Goal: Task Accomplishment & Management: Manage account settings

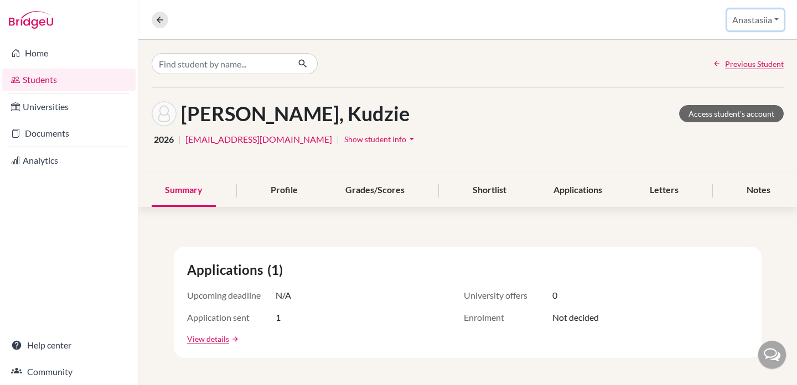
click at [768, 15] on button "Anastasiia" at bounding box center [756, 19] width 56 height 21
click at [731, 62] on link "School Settings" at bounding box center [741, 63] width 87 height 18
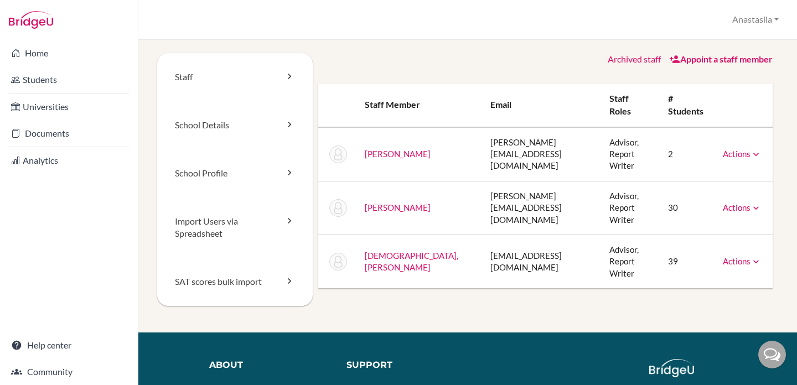
click at [738, 208] on link "Actions" at bounding box center [742, 208] width 39 height 10
click at [351, 205] on td at bounding box center [337, 208] width 38 height 54
click at [329, 205] on td at bounding box center [337, 208] width 38 height 54
click at [348, 205] on td at bounding box center [337, 208] width 38 height 54
click at [248, 163] on link "School Profile" at bounding box center [235, 174] width 156 height 48
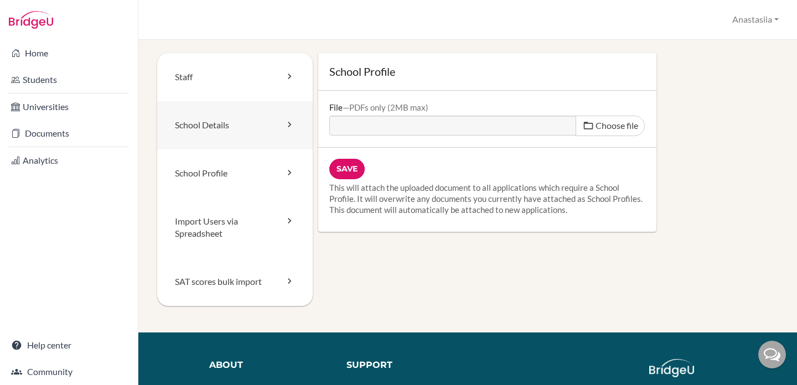
click at [257, 132] on link "School Details" at bounding box center [235, 125] width 156 height 48
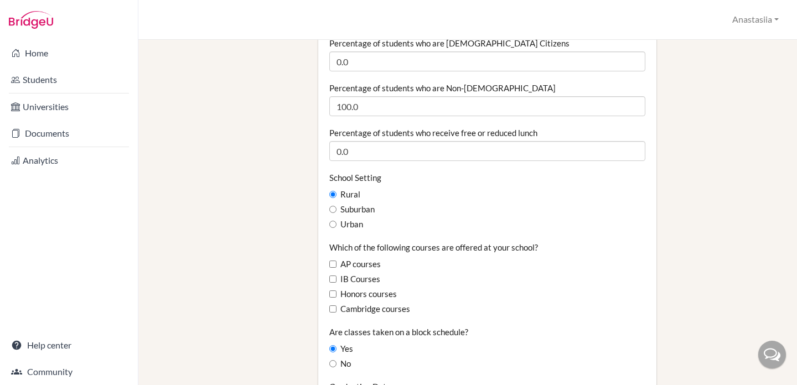
scroll to position [534, 0]
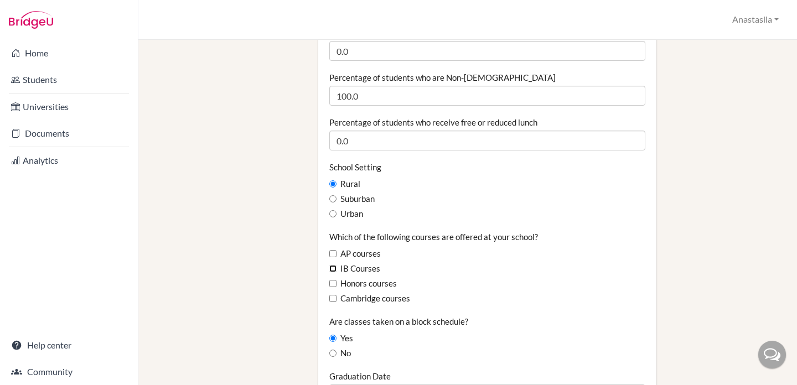
click at [331, 265] on input "IB Courses" at bounding box center [332, 268] width 7 height 7
checkbox input "true"
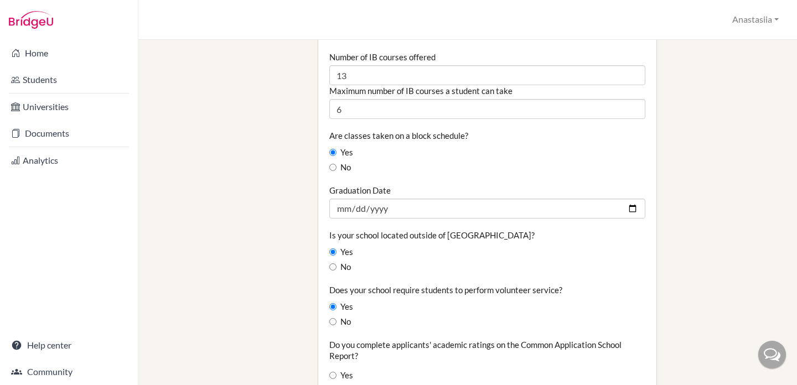
scroll to position [810, 0]
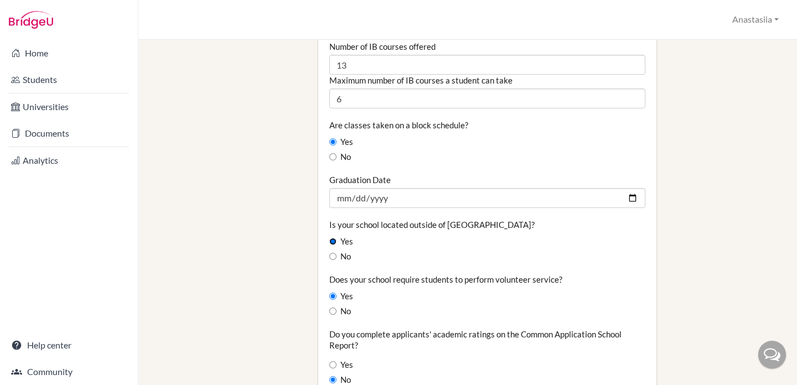
click at [334, 238] on input "Yes" at bounding box center [332, 241] width 7 height 7
radio input "true"
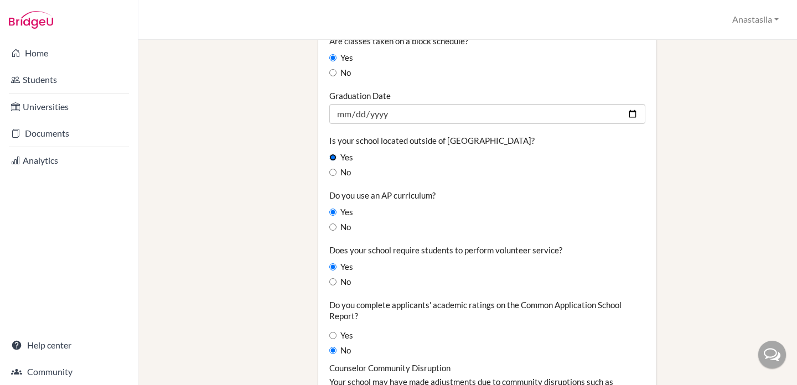
scroll to position [899, 0]
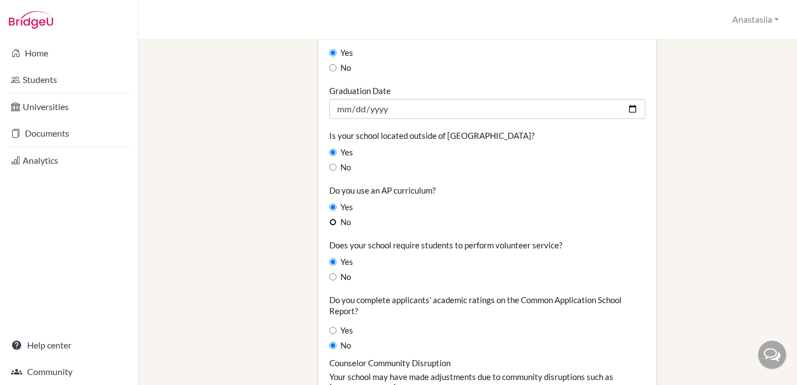
click at [332, 219] on input "No" at bounding box center [332, 222] width 7 height 7
radio input "true"
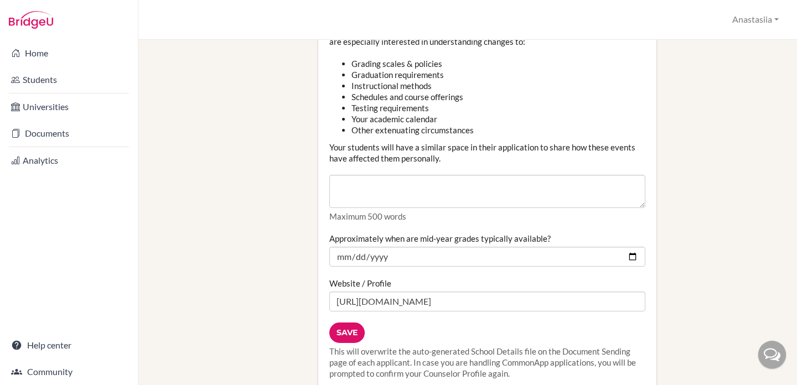
scroll to position [1507, 0]
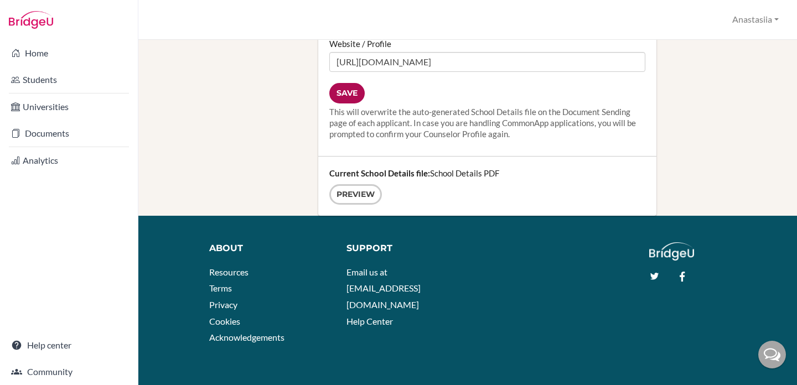
click at [345, 83] on input "Save" at bounding box center [346, 93] width 35 height 20
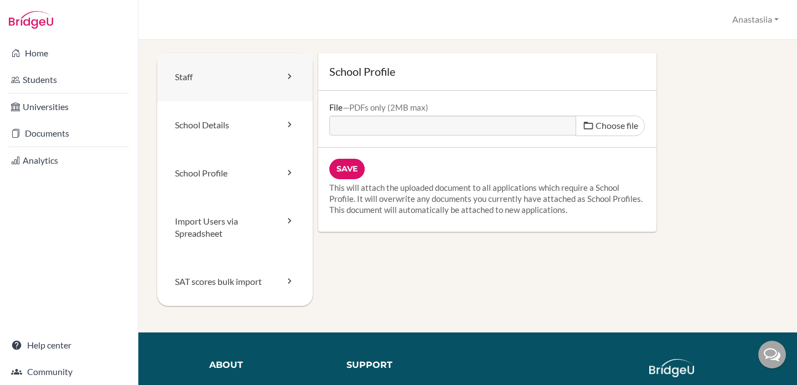
click at [226, 92] on link "Staff" at bounding box center [235, 77] width 156 height 48
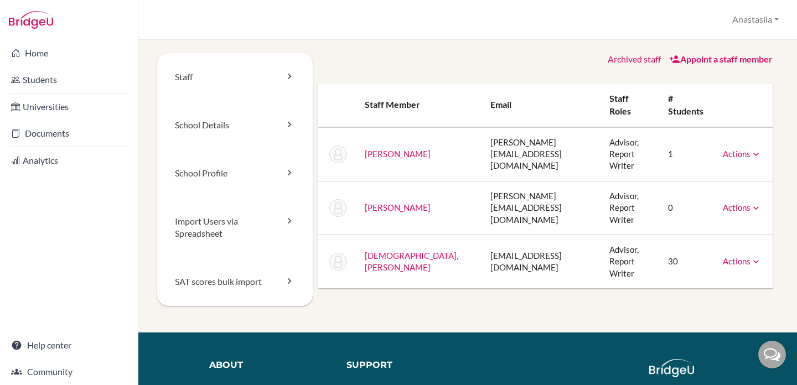
click at [755, 212] on icon at bounding box center [756, 208] width 11 height 11
click at [710, 261] on link "Archive" at bounding box center [714, 258] width 94 height 16
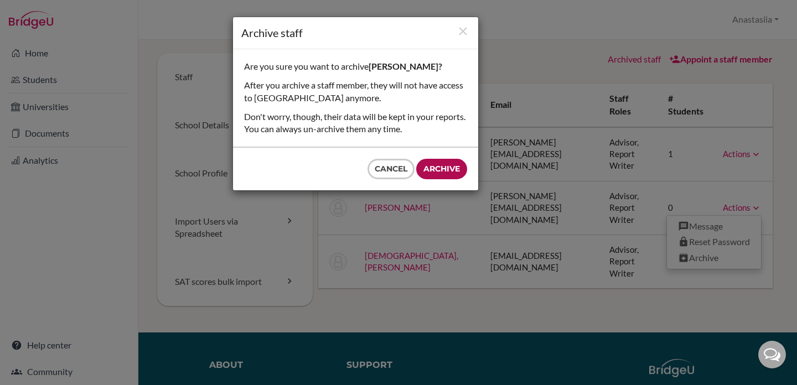
click at [435, 168] on input "Archive" at bounding box center [441, 169] width 51 height 20
type input "Archive"
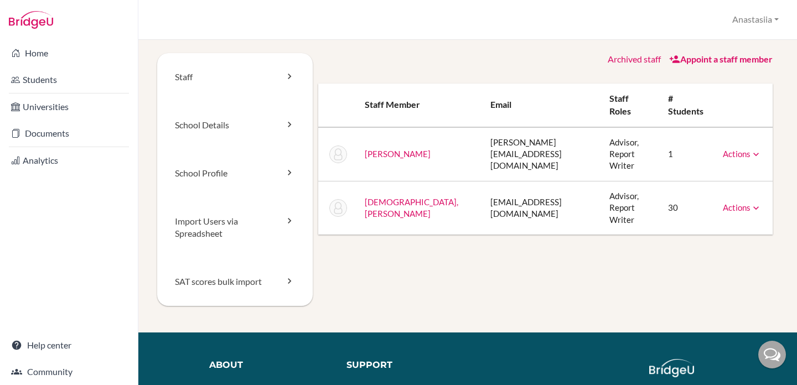
click at [705, 60] on link "Appoint a staff member" at bounding box center [721, 59] width 104 height 11
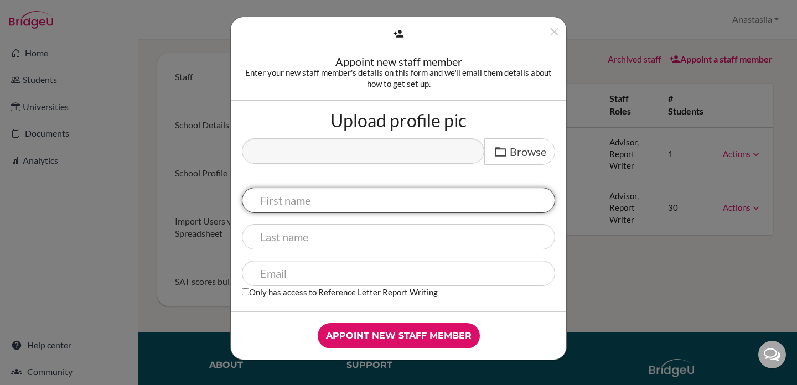
click at [301, 205] on input "text" at bounding box center [398, 200] width 313 height 25
paste input "Neeraja Nibhanupudi"
click at [308, 200] on input "Neeraja Nibhanupudi" at bounding box center [398, 200] width 313 height 25
type input "Neeraja"
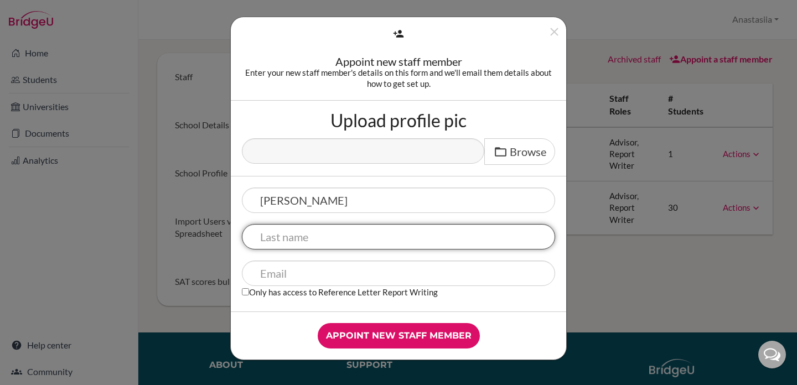
click at [306, 239] on input "text" at bounding box center [398, 236] width 313 height 25
paste input "Nibhanupudi"
type input "Nibhanupudi"
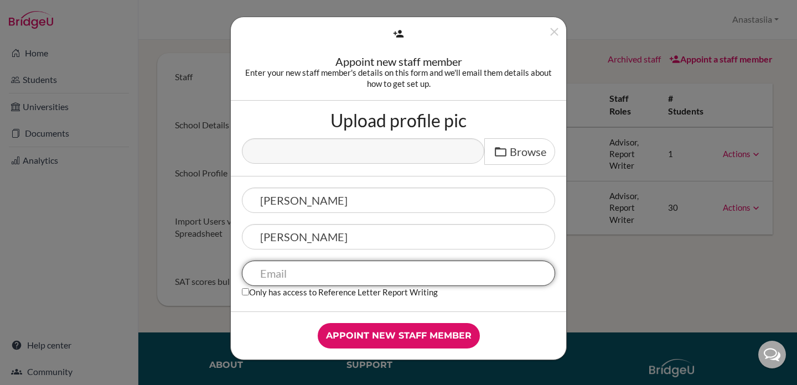
click at [303, 269] on input "text" at bounding box center [398, 273] width 313 height 25
click at [316, 270] on input "text" at bounding box center [398, 273] width 313 height 25
paste input "neeraja.nibhanupudi@ammanacademy.sch.id"
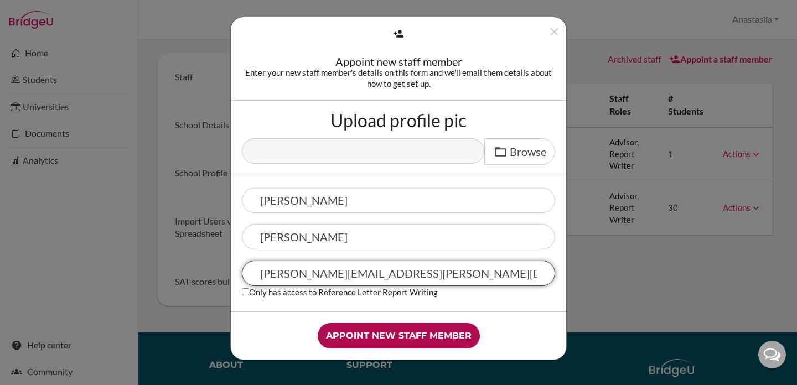
type input "neeraja.nibhanupudi@ammanacademy.sch.id"
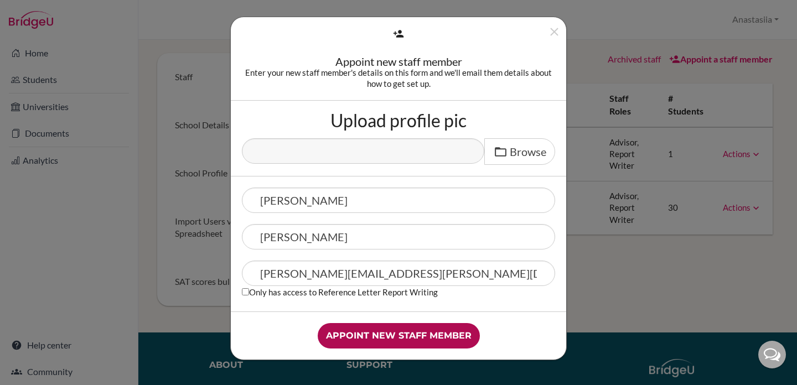
click at [370, 332] on input "Appoint new staff member" at bounding box center [399, 335] width 162 height 25
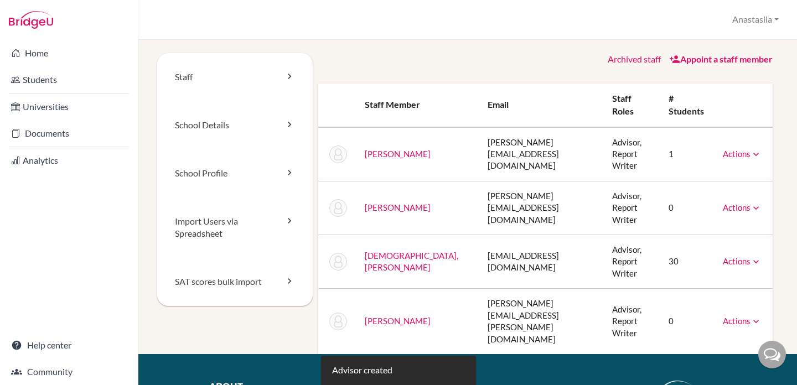
click at [755, 257] on icon at bounding box center [756, 261] width 11 height 11
click at [479, 262] on td "[EMAIL_ADDRESS][DOMAIN_NAME]" at bounding box center [541, 262] width 125 height 54
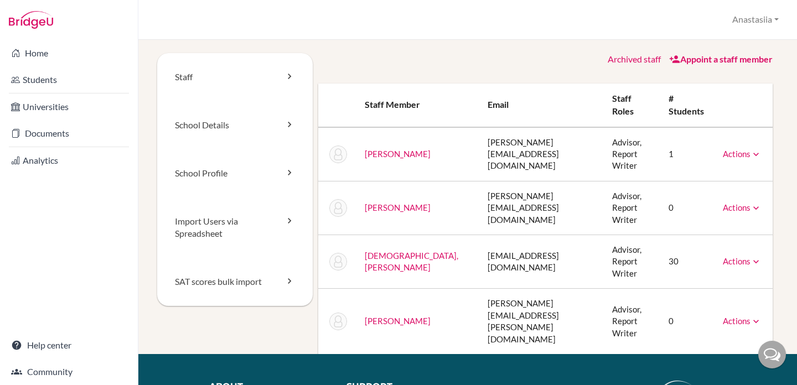
click at [368, 258] on link "Isaeva, Anastasiia" at bounding box center [412, 262] width 94 height 22
click at [746, 23] on button "Anastasiia" at bounding box center [756, 19] width 56 height 20
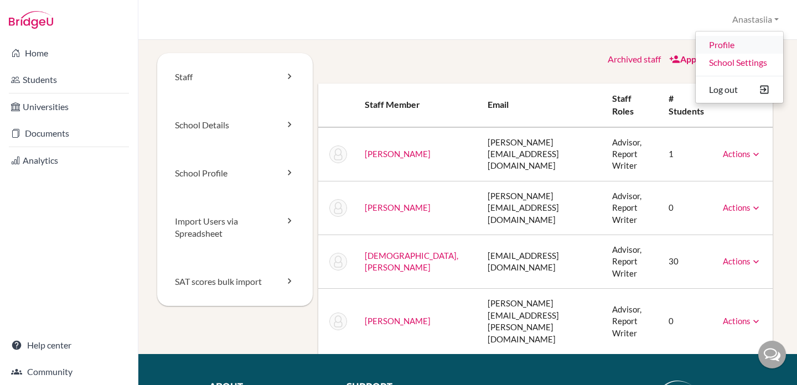
click at [726, 43] on link "Profile" at bounding box center [739, 45] width 87 height 18
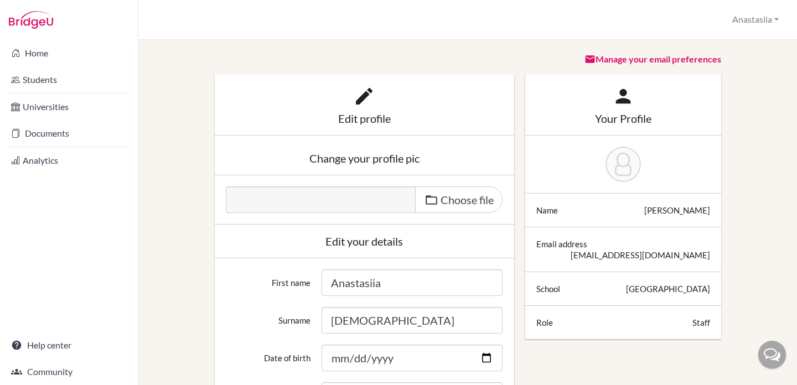
click at [363, 113] on div "Edit profile" at bounding box center [364, 118] width 277 height 11
click at [357, 126] on div "Edit profile" at bounding box center [365, 104] width 300 height 61
click at [358, 157] on div "Change your profile pic" at bounding box center [364, 158] width 277 height 11
click at [360, 97] on icon at bounding box center [364, 96] width 22 height 22
click at [457, 204] on span "Choose file" at bounding box center [467, 199] width 53 height 13
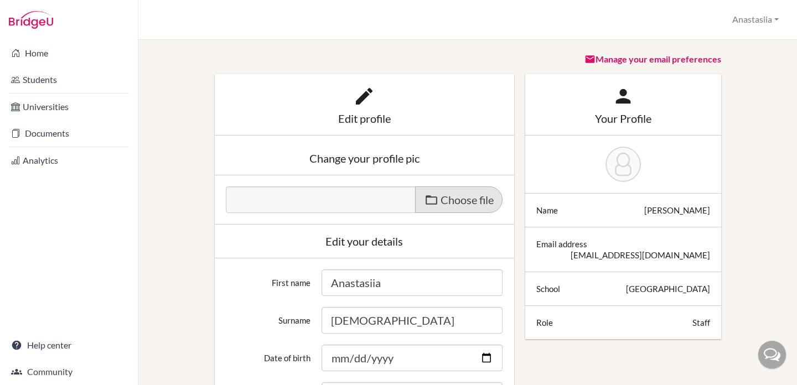
click at [395, 199] on input "Choose file" at bounding box center [310, 193] width 169 height 13
click at [483, 198] on span "Choose file" at bounding box center [467, 199] width 53 height 13
click at [395, 198] on input "Choose file" at bounding box center [310, 193] width 169 height 13
click at [443, 194] on span "Choose file" at bounding box center [467, 199] width 53 height 13
click at [395, 194] on input "Choose file" at bounding box center [310, 193] width 169 height 13
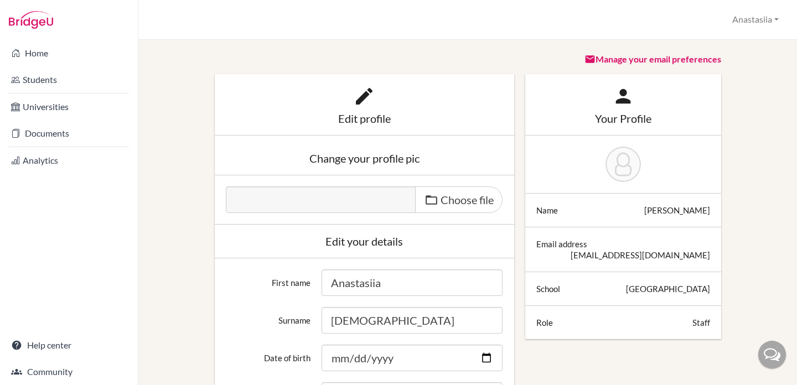
type input "C:\fakepath\SBB Staff-11 (2).jpg"
type input "SBB Staff-11 (2).jpg"
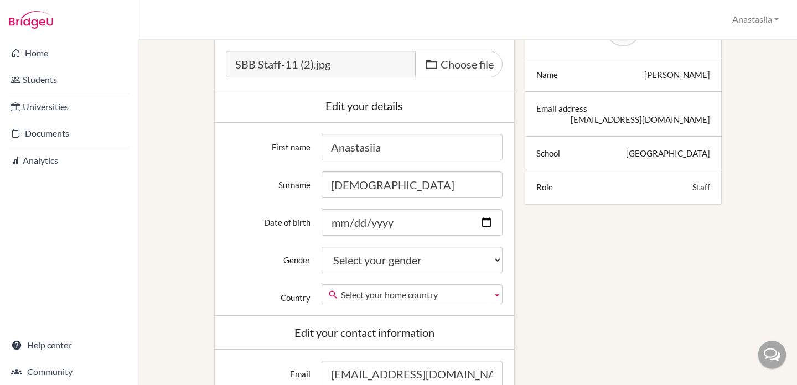
scroll to position [149, 0]
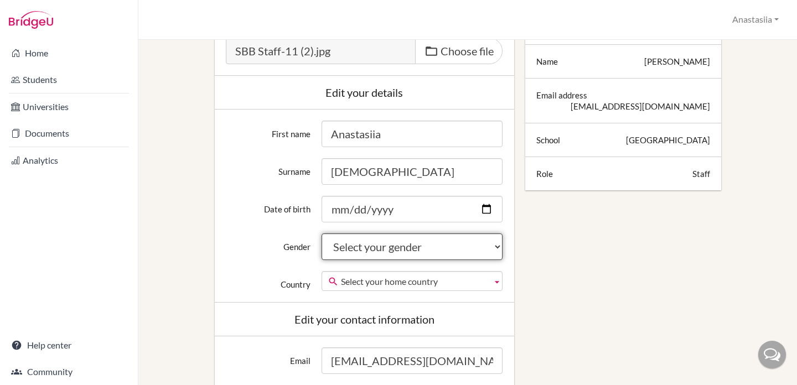
click at [339, 256] on select "Select your gender Female Male Neither" at bounding box center [412, 247] width 181 height 27
select select "female"
click at [360, 282] on span "Select your home country" at bounding box center [414, 282] width 147 height 20
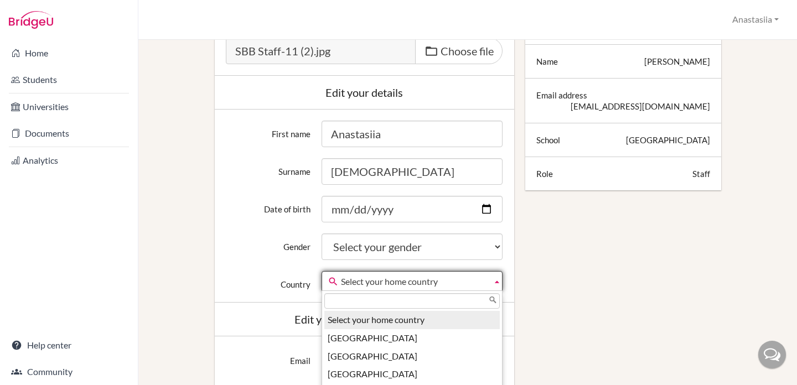
click at [356, 302] on input "text" at bounding box center [412, 301] width 176 height 16
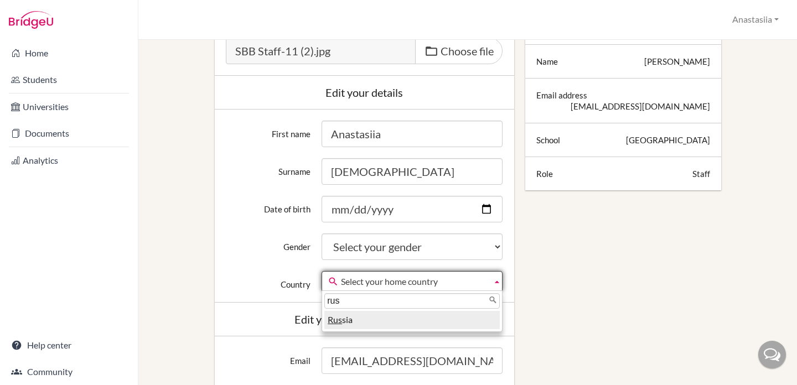
type input "rus"
click at [387, 320] on li "Rus sia" at bounding box center [412, 320] width 176 height 18
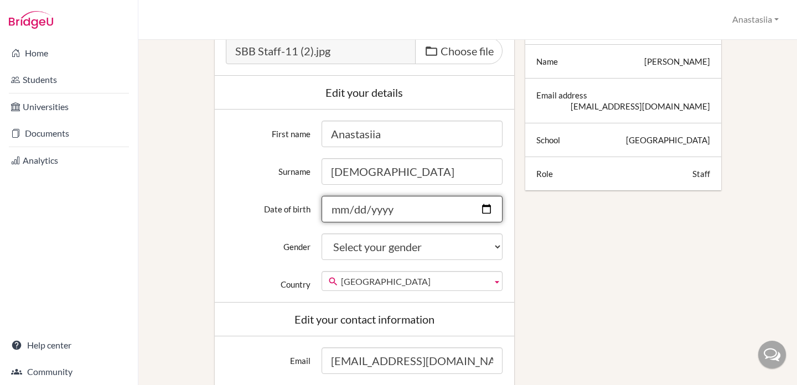
click at [332, 208] on input "Date of birth" at bounding box center [412, 209] width 181 height 27
type input "1986-04-19"
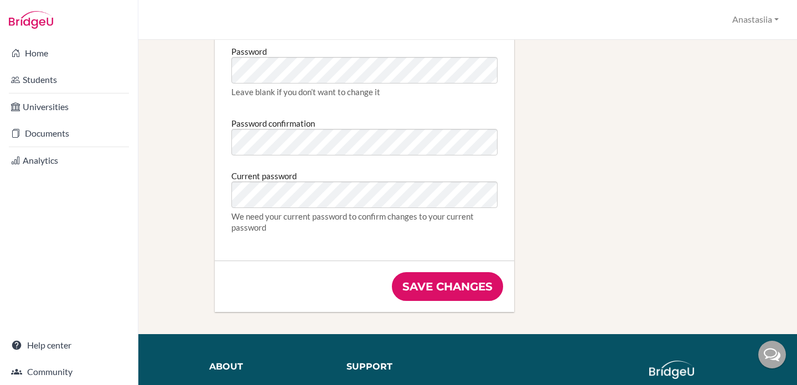
scroll to position [619, 0]
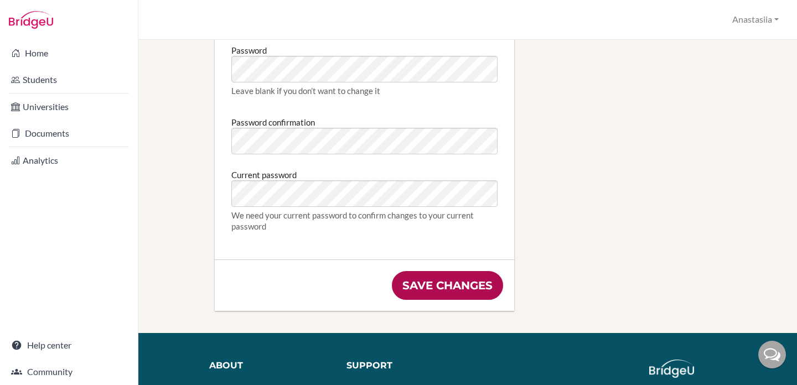
click at [413, 286] on input "Save changes" at bounding box center [447, 285] width 111 height 29
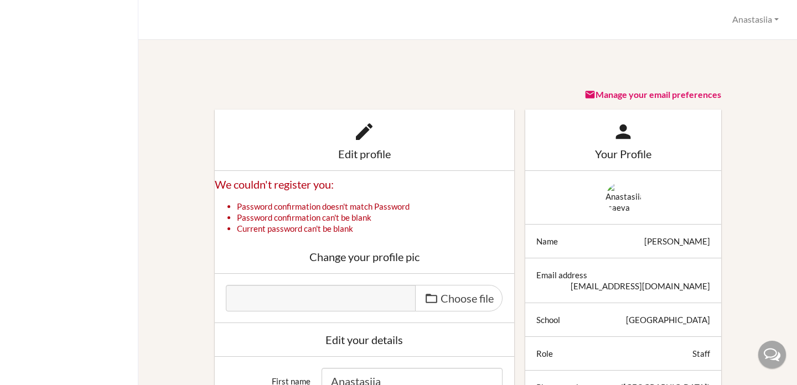
click at [627, 189] on img at bounding box center [623, 197] width 35 height 31
click at [396, 258] on div "Change your profile pic" at bounding box center [364, 256] width 277 height 11
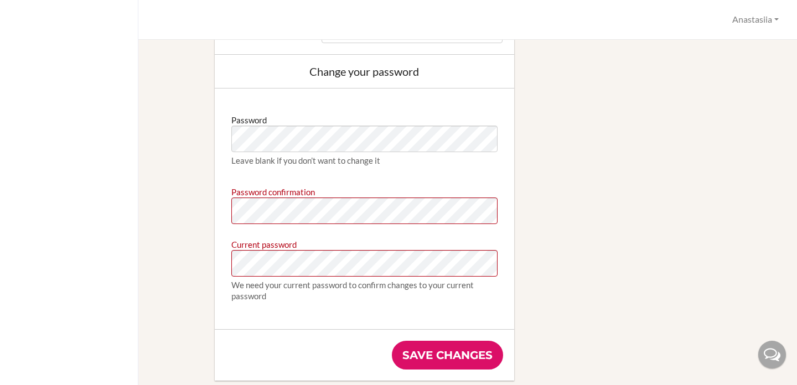
scroll to position [651, 0]
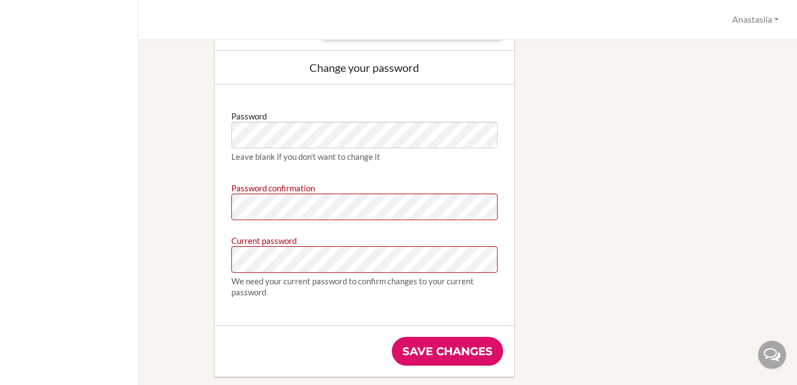
type input "[EMAIL_ADDRESS][DOMAIN_NAME]"
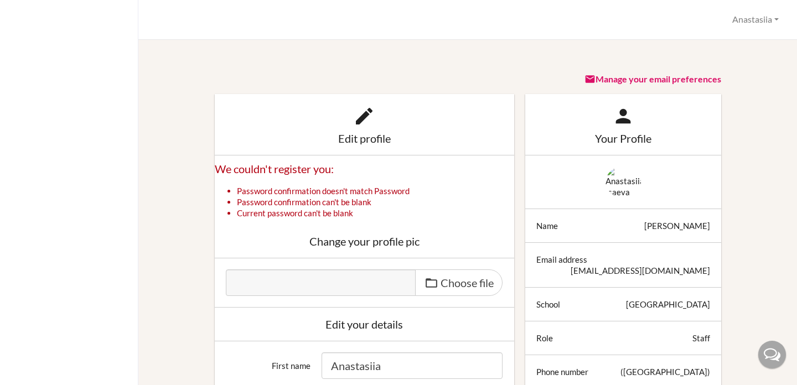
scroll to position [6, 0]
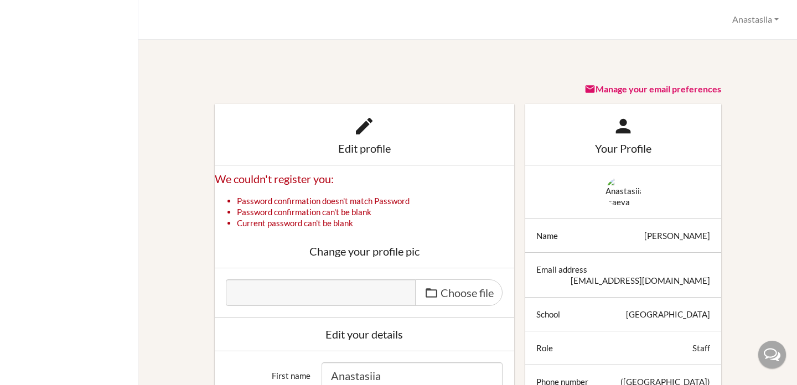
click at [628, 193] on img at bounding box center [623, 192] width 35 height 31
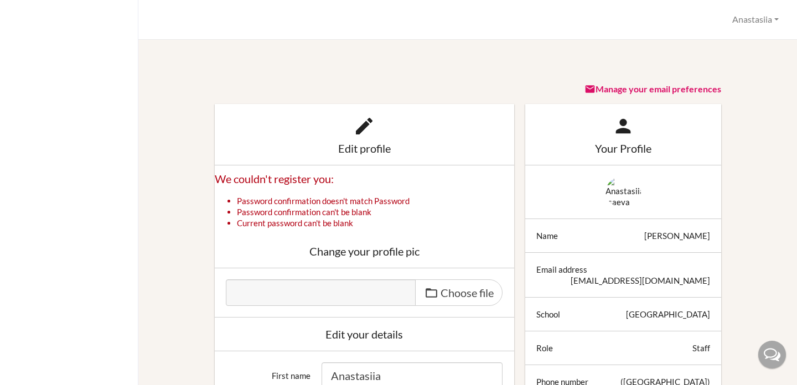
scroll to position [0, 0]
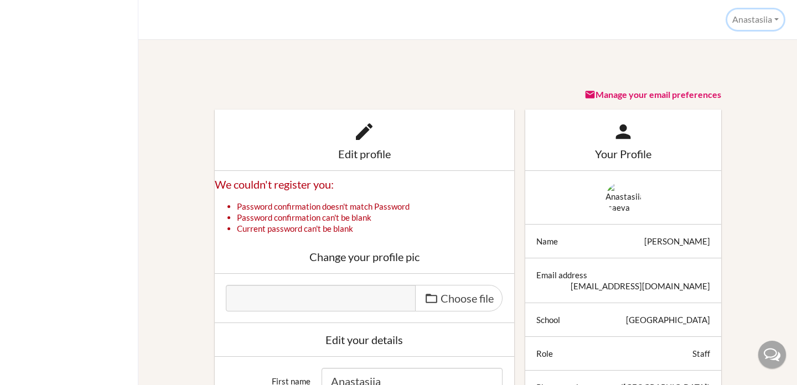
click at [738, 19] on button "Anastasiia" at bounding box center [756, 19] width 56 height 20
click at [734, 43] on link "Profile" at bounding box center [739, 45] width 87 height 18
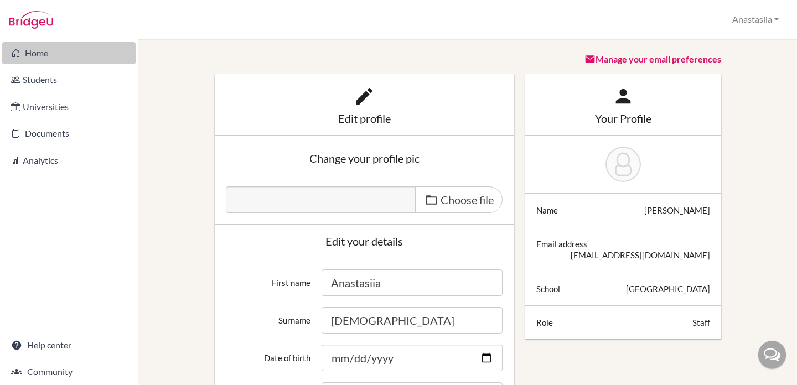
click at [51, 59] on link "Home" at bounding box center [68, 53] width 133 height 22
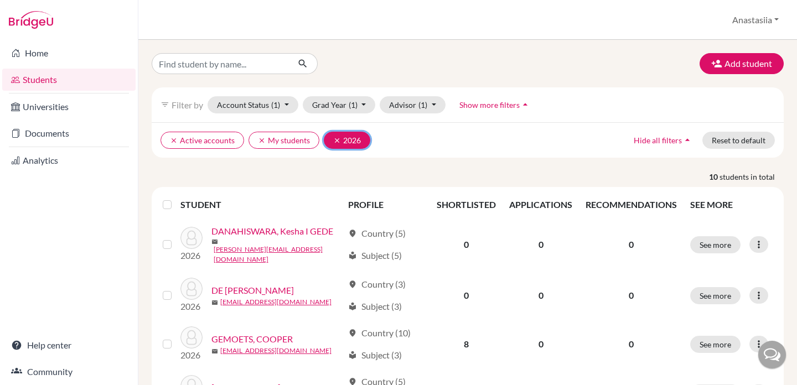
click at [336, 141] on icon "clear" at bounding box center [337, 141] width 8 height 8
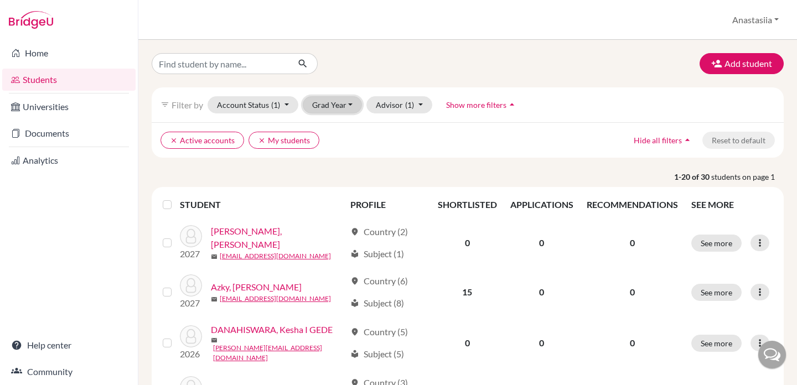
click at [333, 109] on button "Grad Year" at bounding box center [333, 104] width 60 height 17
click at [342, 132] on div "2027" at bounding box center [336, 128] width 39 height 13
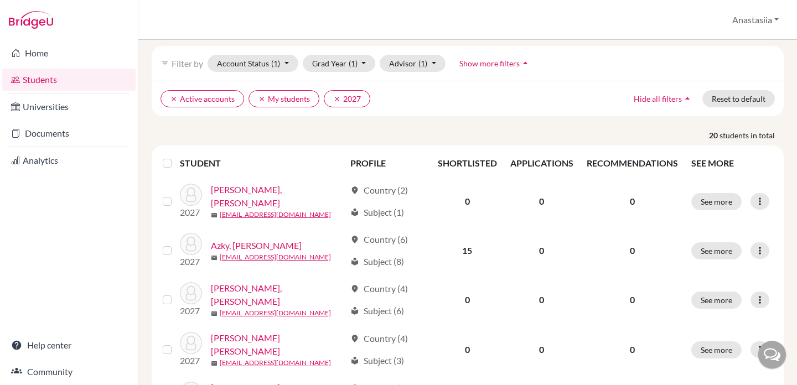
scroll to position [35, 0]
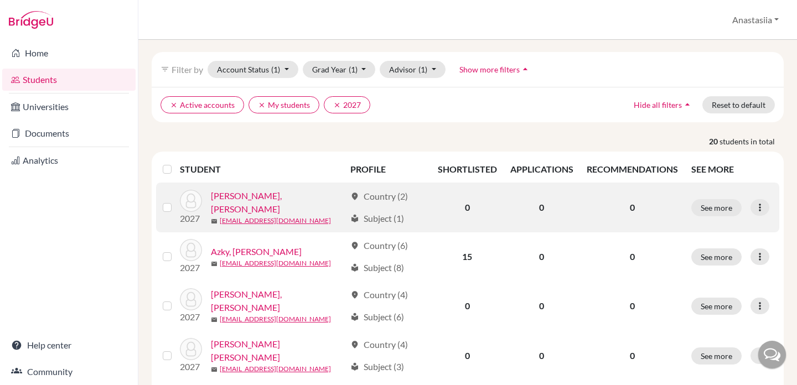
click at [252, 198] on link "[PERSON_NAME], [PERSON_NAME]" at bounding box center [278, 202] width 135 height 27
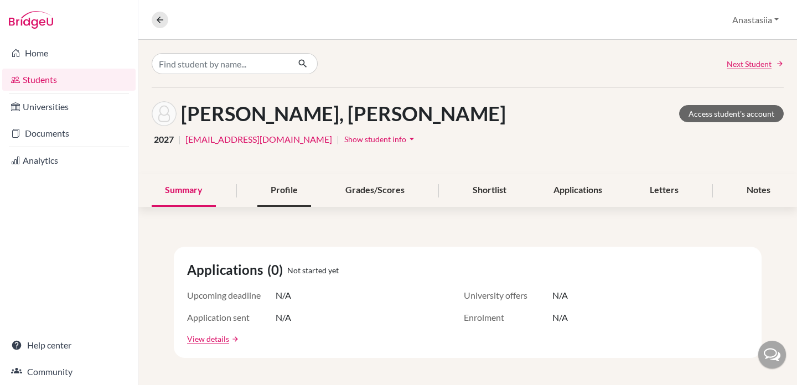
click at [272, 189] on div "Profile" at bounding box center [284, 190] width 54 height 33
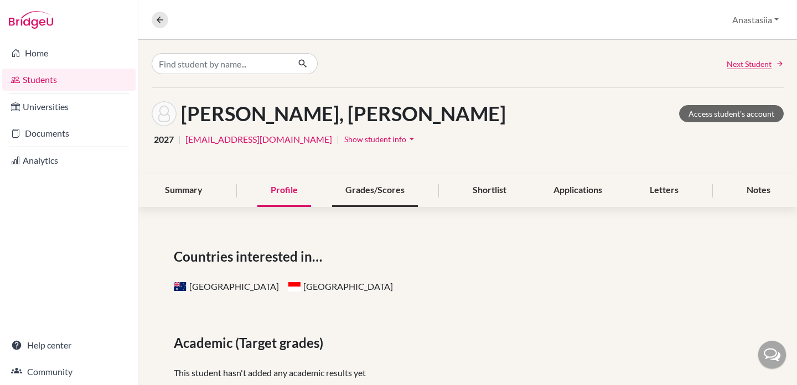
click at [360, 188] on div "Grades/Scores" at bounding box center [375, 190] width 86 height 33
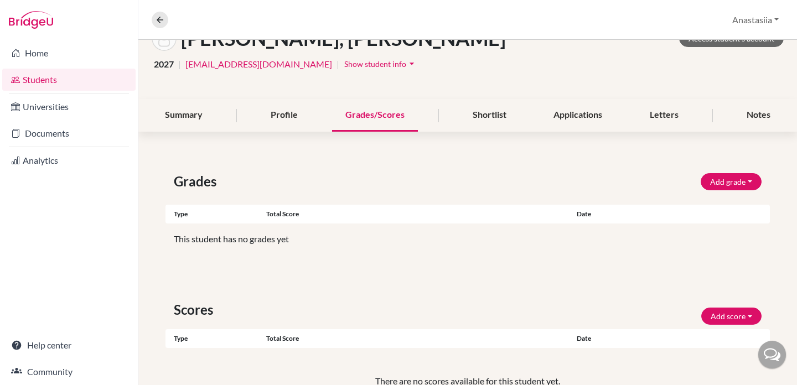
scroll to position [56, 0]
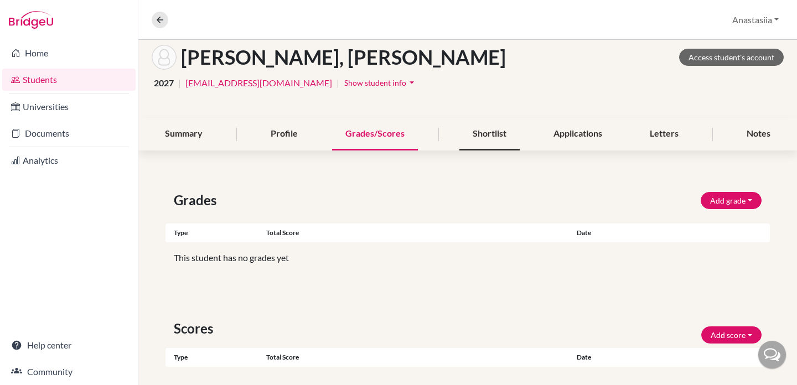
click at [505, 131] on div "Shortlist" at bounding box center [490, 134] width 60 height 33
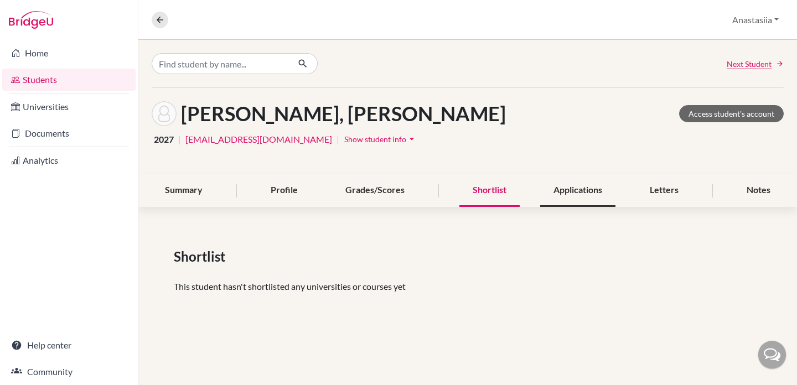
click at [564, 184] on div "Applications" at bounding box center [577, 190] width 75 height 33
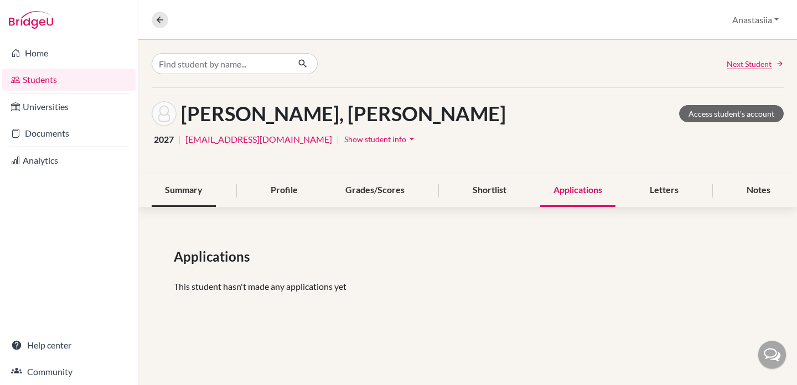
click at [199, 188] on div "Summary" at bounding box center [184, 190] width 64 height 33
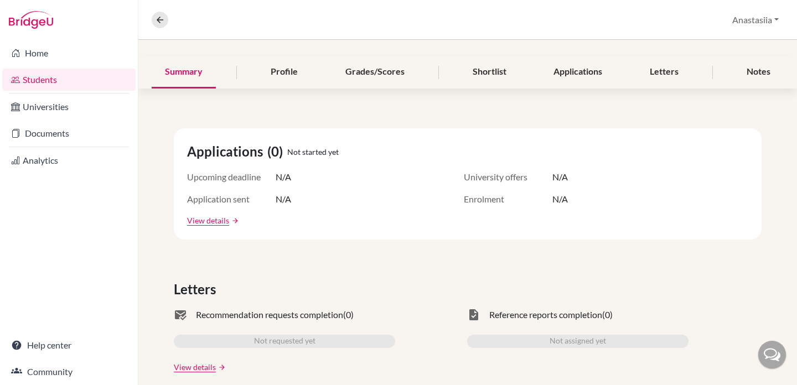
scroll to position [93, 0]
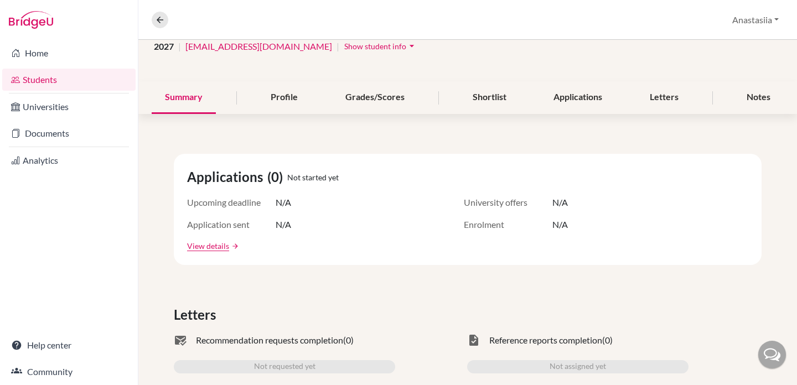
click at [49, 84] on link "Students" at bounding box center [68, 80] width 133 height 22
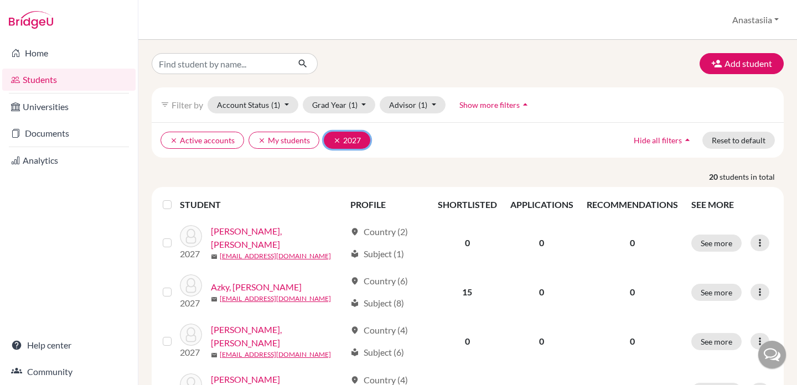
click at [337, 140] on icon "clear" at bounding box center [337, 141] width 8 height 8
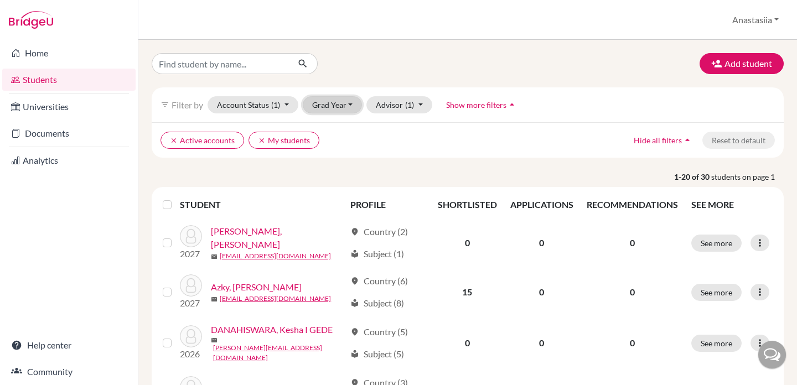
click at [344, 104] on button "Grad Year" at bounding box center [333, 104] width 60 height 17
click at [345, 147] on div "2026" at bounding box center [336, 146] width 39 height 13
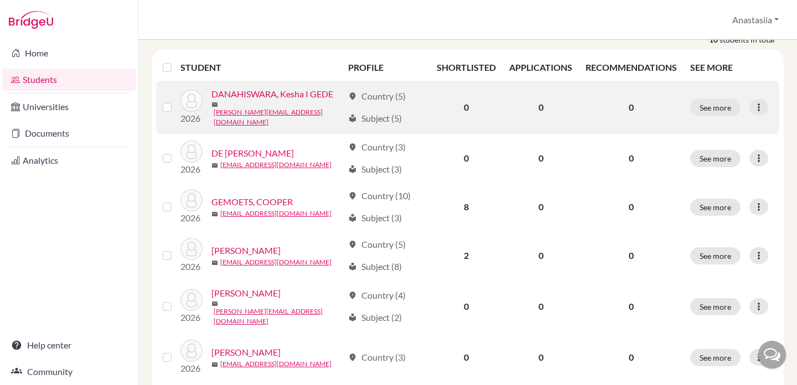
scroll to position [139, 0]
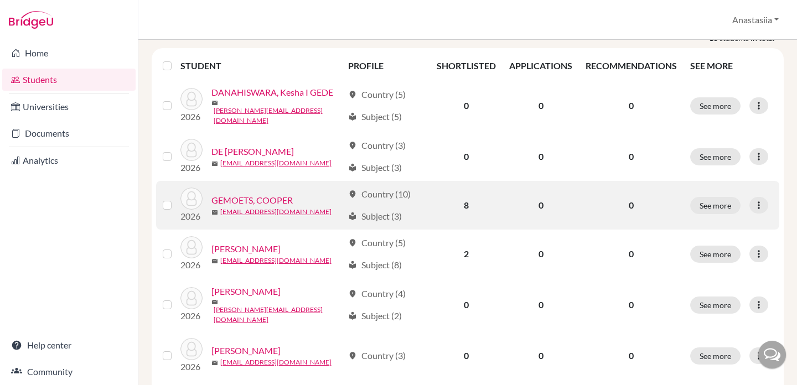
click at [288, 195] on link "GEMOETS, COOPER" at bounding box center [252, 200] width 81 height 13
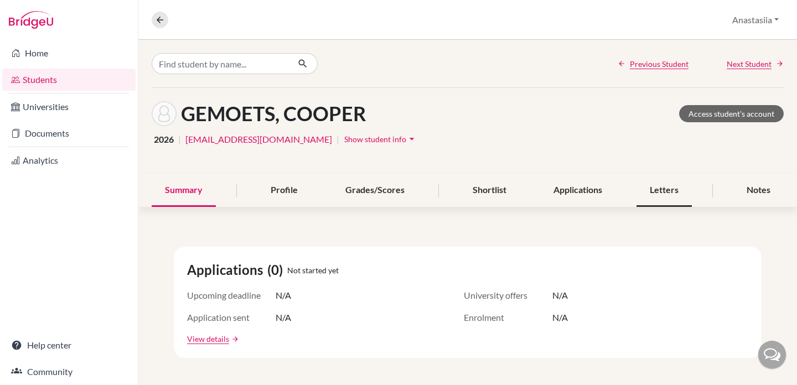
click at [656, 198] on div "Letters" at bounding box center [664, 190] width 55 height 33
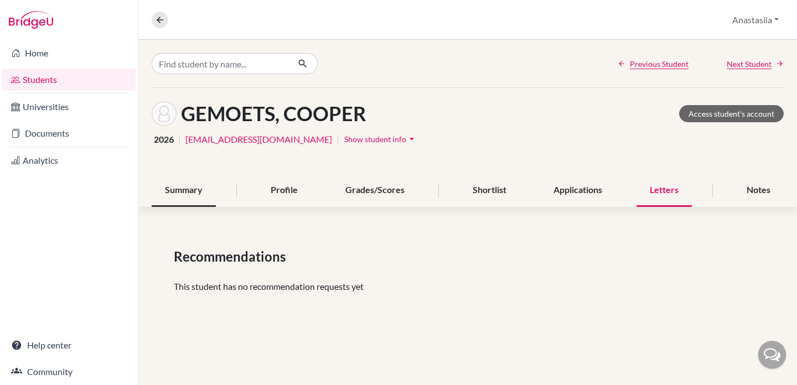
click at [189, 190] on div "Summary" at bounding box center [184, 190] width 64 height 33
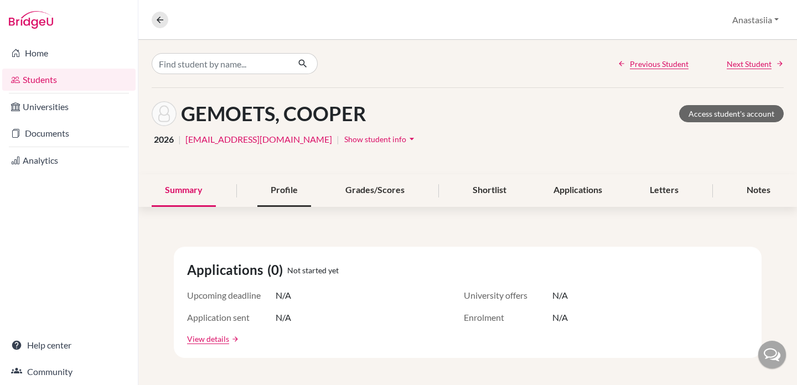
click at [262, 198] on div "Profile" at bounding box center [284, 190] width 54 height 33
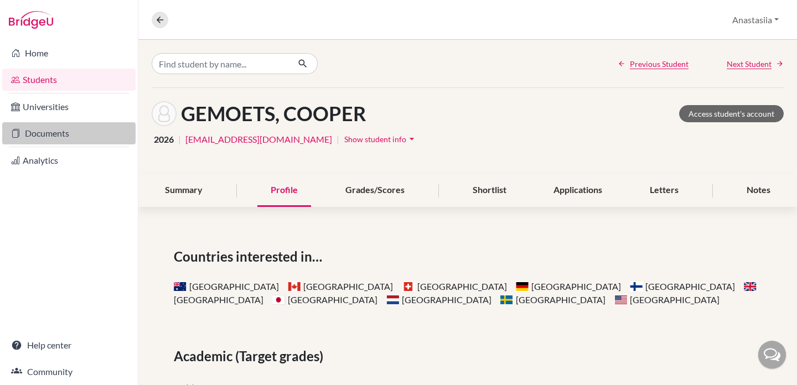
click at [46, 139] on link "Documents" at bounding box center [68, 133] width 133 height 22
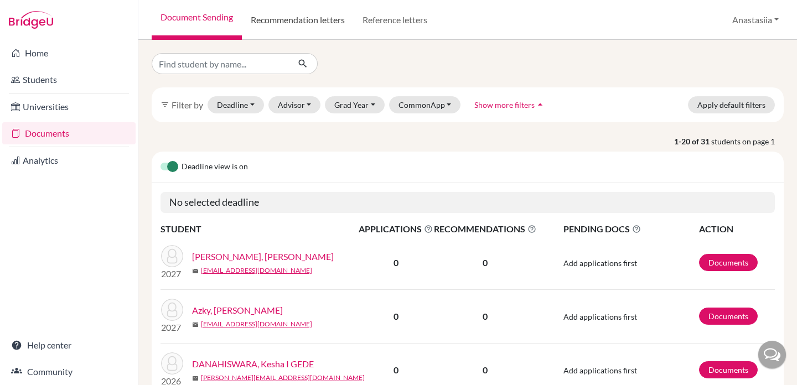
click at [291, 23] on link "Recommendation letters" at bounding box center [298, 20] width 112 height 40
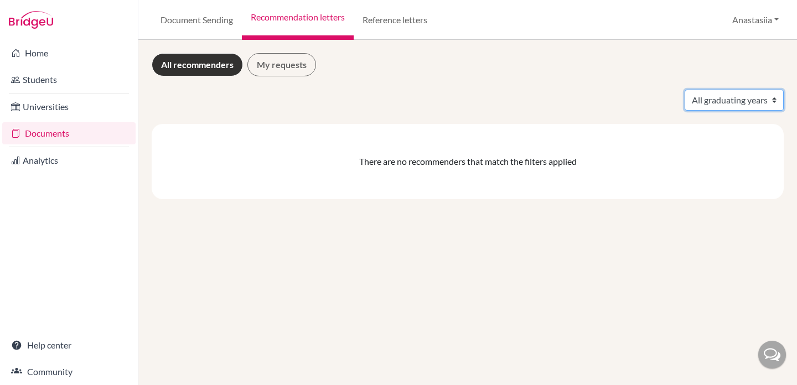
click at [771, 101] on select "All graduating years" at bounding box center [734, 100] width 99 height 21
click at [295, 69] on link "My requests" at bounding box center [282, 64] width 69 height 23
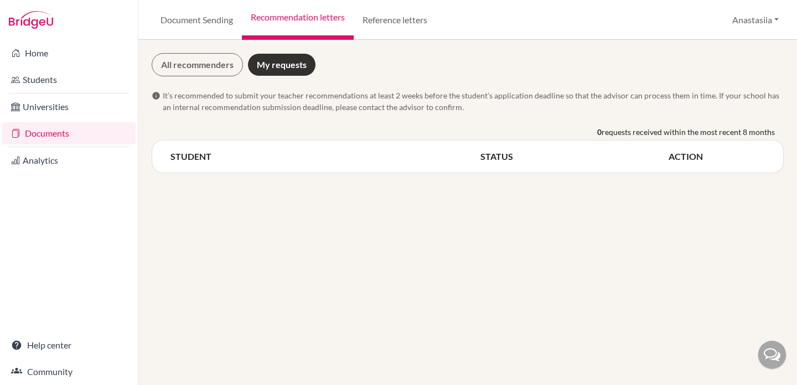
click at [262, 165] on div "STUDENT STATUS ACTION" at bounding box center [468, 156] width 632 height 33
click at [387, 21] on link "Reference letters" at bounding box center [395, 20] width 83 height 40
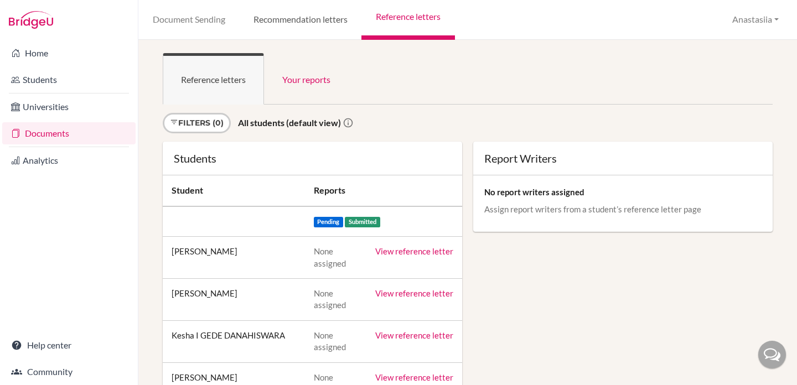
click at [328, 20] on link "Recommendation letters" at bounding box center [300, 20] width 122 height 40
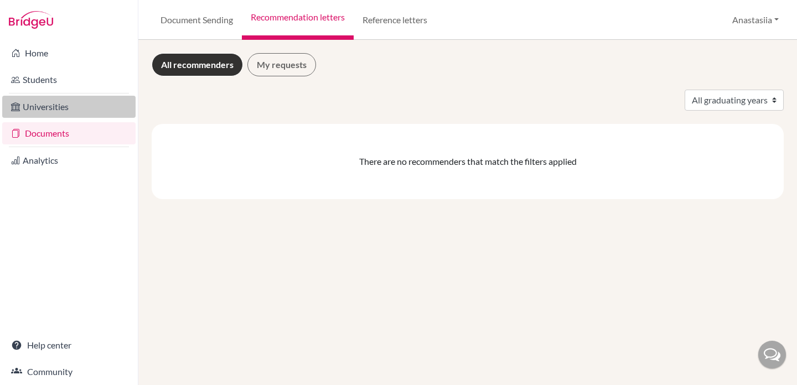
click at [49, 99] on link "Universities" at bounding box center [68, 107] width 133 height 22
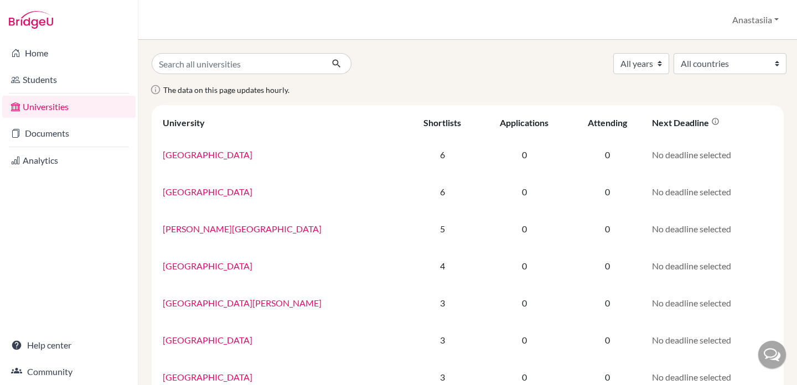
click at [54, 83] on link "Students" at bounding box center [68, 80] width 133 height 22
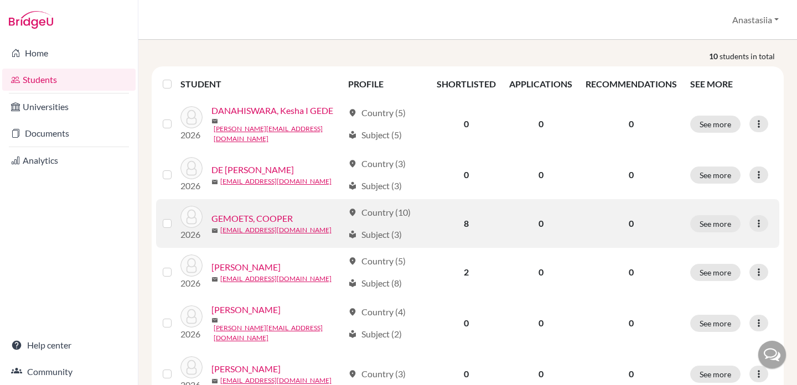
scroll to position [123, 0]
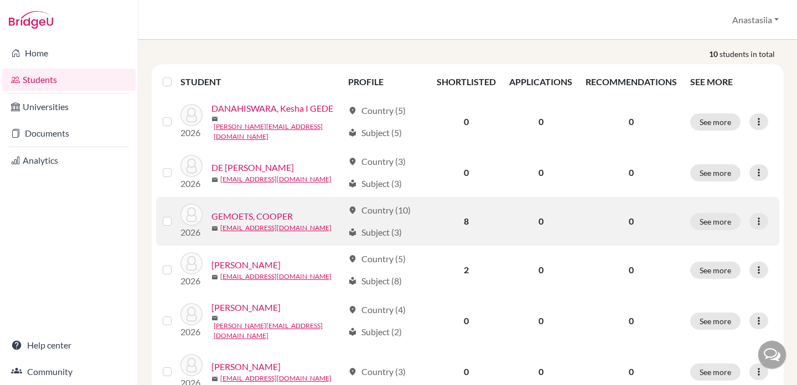
click at [272, 213] on link "GEMOETS, COOPER" at bounding box center [252, 216] width 81 height 13
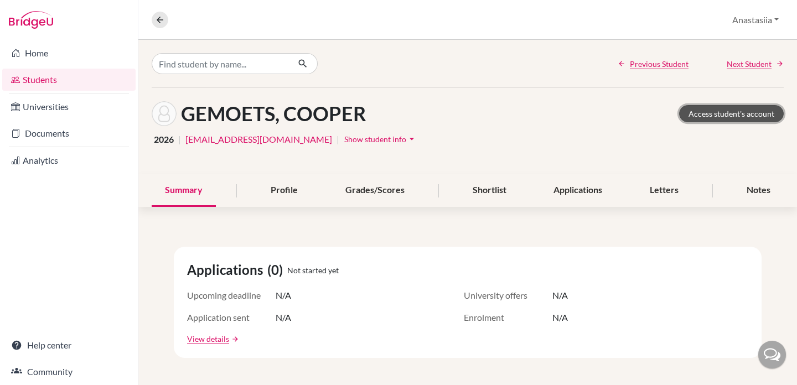
click at [736, 114] on link "Access student's account" at bounding box center [731, 113] width 105 height 17
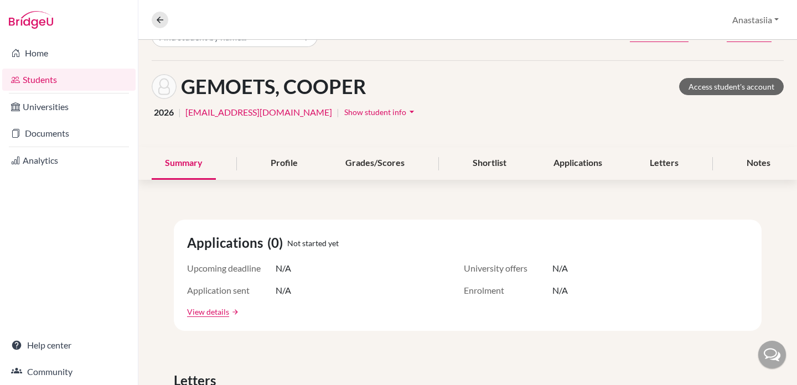
scroll to position [32, 0]
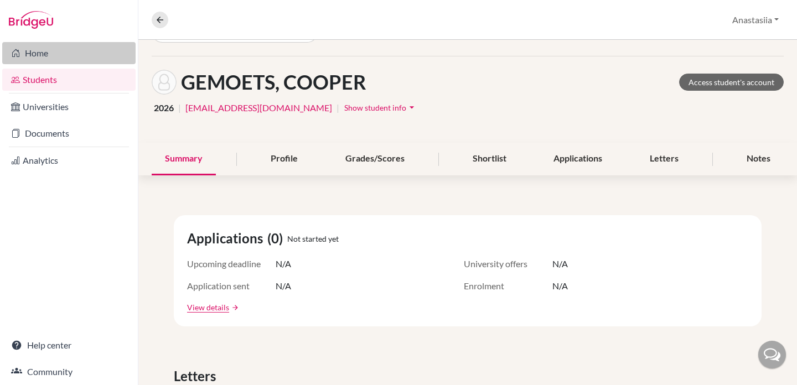
click at [59, 60] on link "Home" at bounding box center [68, 53] width 133 height 22
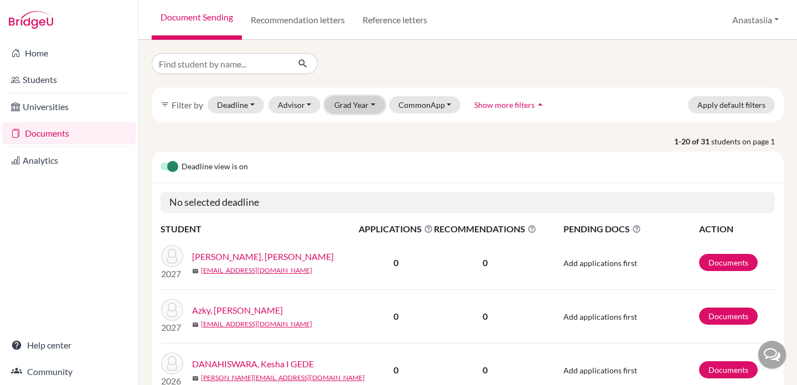
click at [362, 97] on button "Grad Year" at bounding box center [355, 104] width 60 height 17
click at [367, 139] on button "2026" at bounding box center [358, 146] width 65 height 18
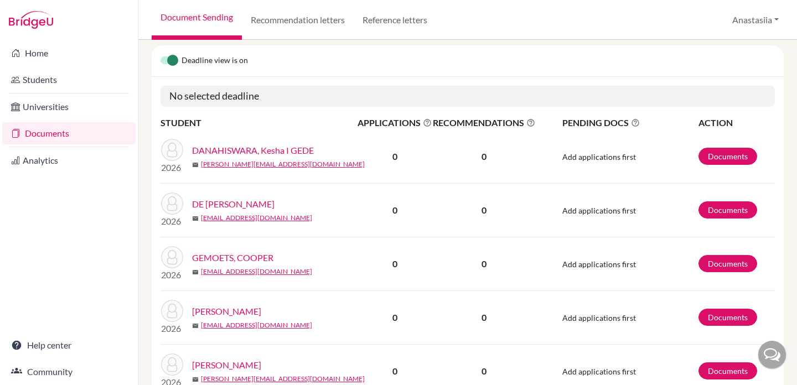
scroll to position [142, 0]
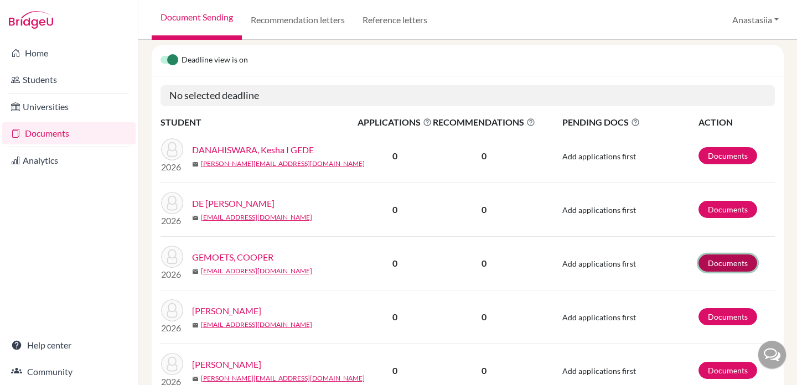
click at [719, 266] on link "Documents" at bounding box center [728, 263] width 59 height 17
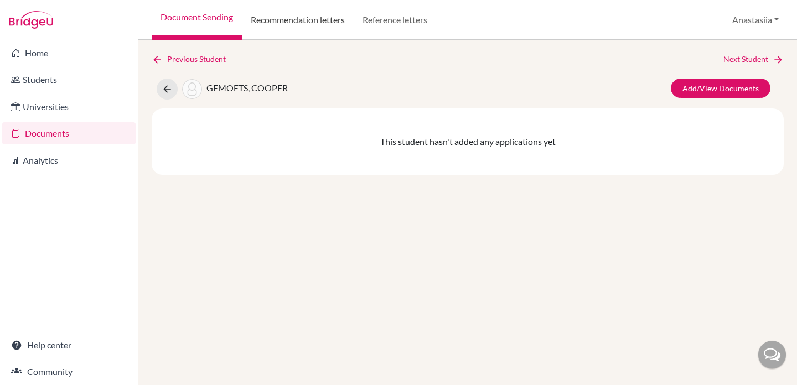
click at [296, 29] on link "Recommendation letters" at bounding box center [298, 20] width 112 height 40
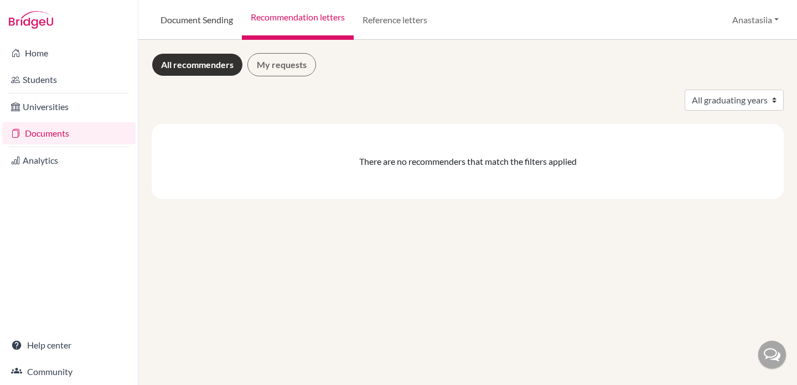
click at [219, 13] on link "Document Sending" at bounding box center [197, 20] width 90 height 40
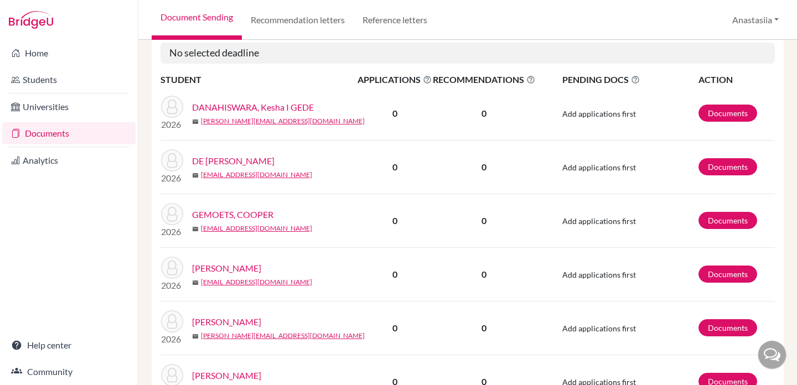
scroll to position [186, 0]
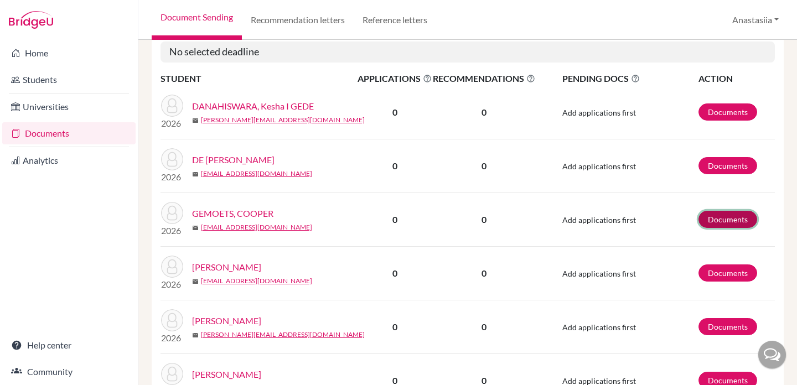
click at [739, 219] on link "Documents" at bounding box center [728, 219] width 59 height 17
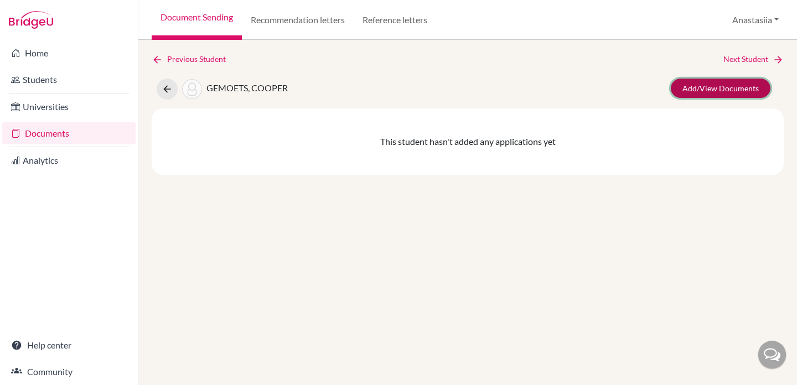
click at [725, 88] on link "Add/View Documents" at bounding box center [721, 88] width 100 height 19
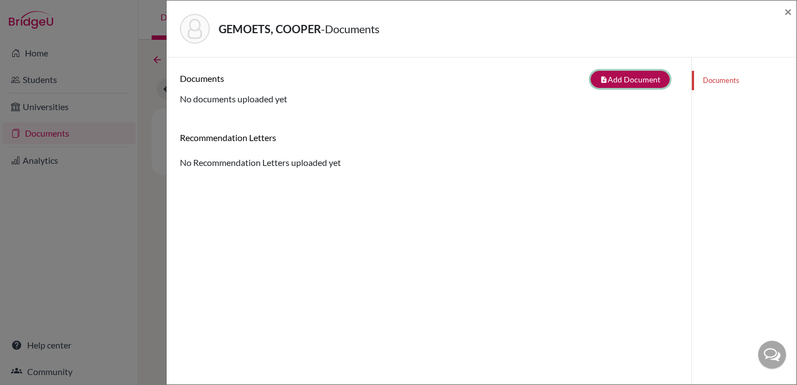
click at [613, 73] on button "note_add Add Document" at bounding box center [630, 79] width 79 height 17
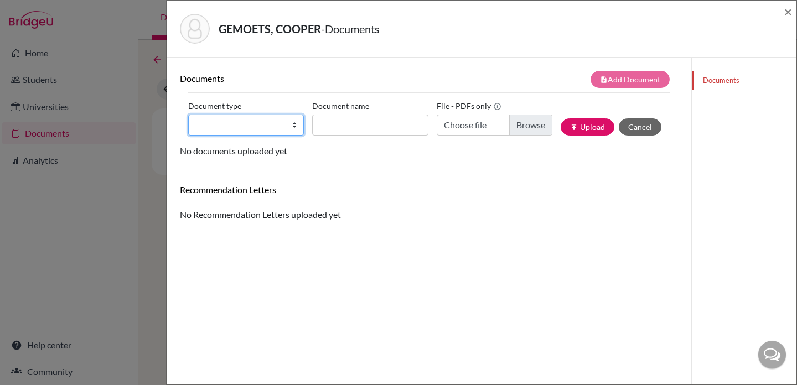
click at [224, 131] on select "Change explanation for Common App reports Counselor recommendation Internationa…" at bounding box center [246, 125] width 116 height 21
select select "5"
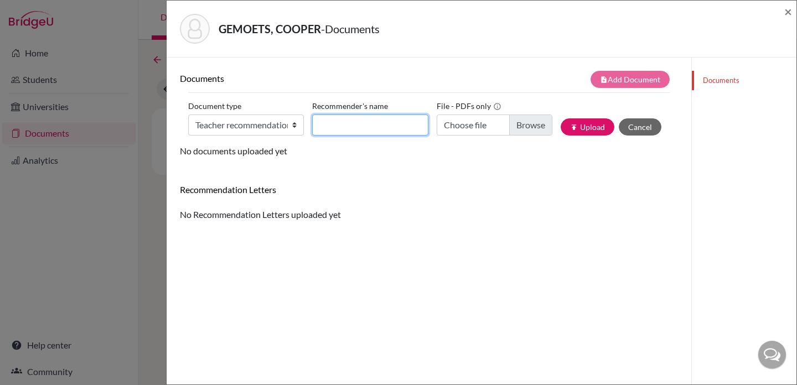
click at [379, 126] on input "Recommender's name" at bounding box center [370, 125] width 116 height 21
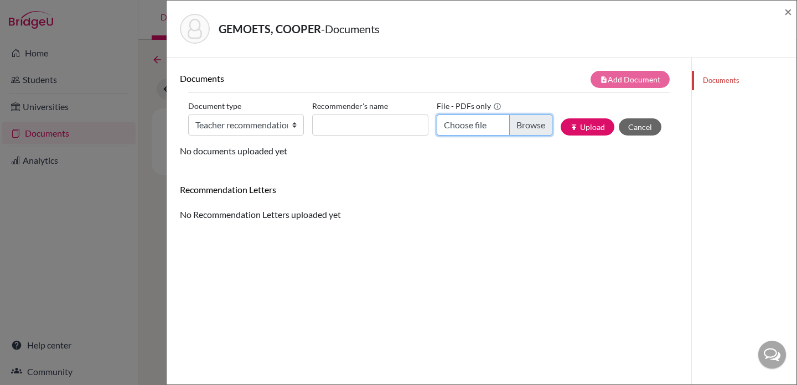
click at [455, 126] on input "Choose file" at bounding box center [495, 125] width 116 height 21
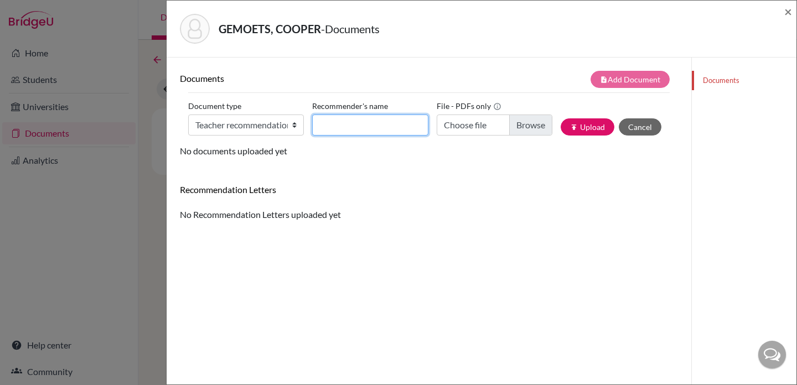
click at [399, 122] on input "Recommender's name" at bounding box center [370, 125] width 116 height 21
click at [387, 114] on label "Recommender's name" at bounding box center [350, 105] width 76 height 17
click at [387, 115] on input "Recommender's name" at bounding box center [370, 125] width 116 height 21
click at [387, 118] on input "Recommender's name" at bounding box center [370, 125] width 116 height 21
paste input "Thomas Peter Clifton"
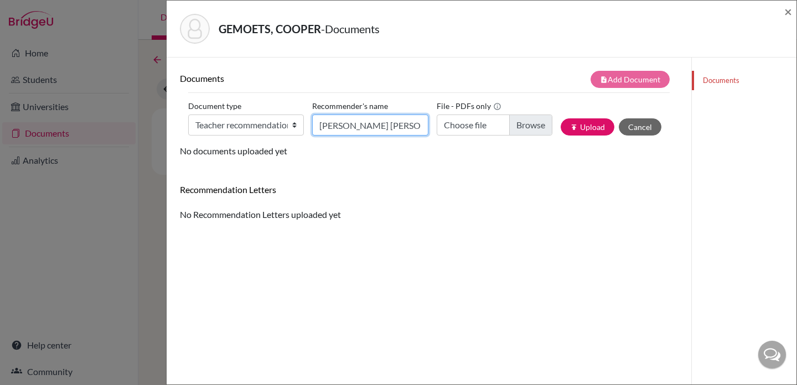
type input "Thomas Peter Clifton"
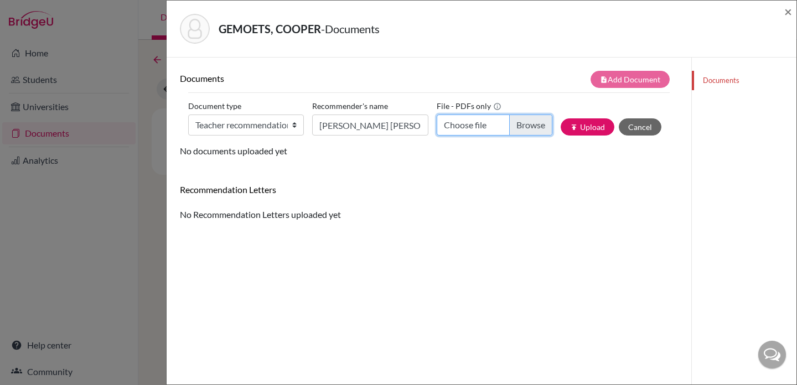
click at [521, 131] on input "Choose file" at bounding box center [495, 125] width 116 height 21
type input "C:\fakepath\Cooper Gemoets- Letter of Recommendation.pdf"
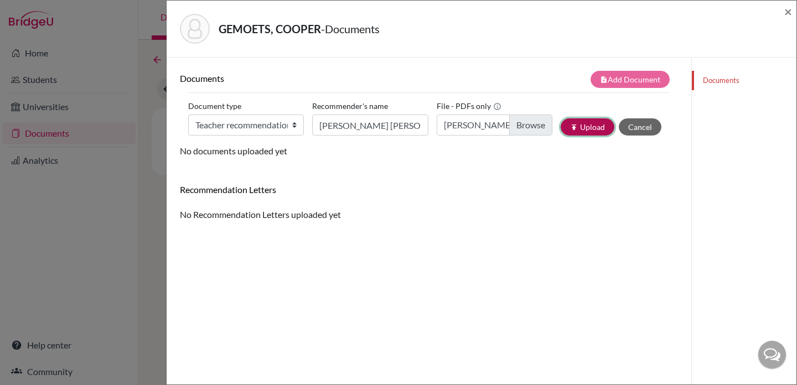
click at [588, 129] on button "publish Upload" at bounding box center [588, 126] width 54 height 17
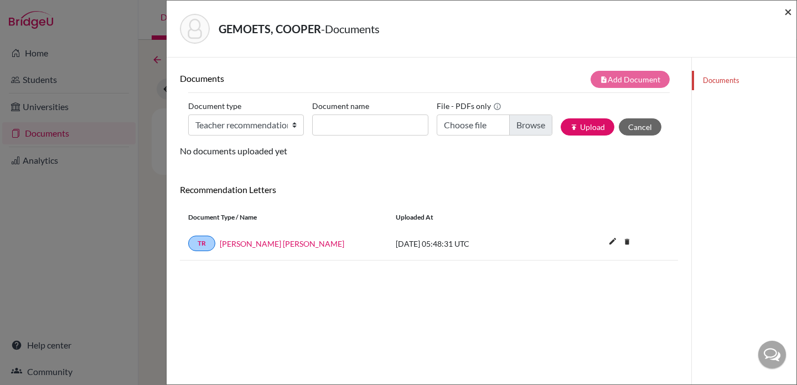
click at [790, 12] on span "×" at bounding box center [789, 11] width 8 height 16
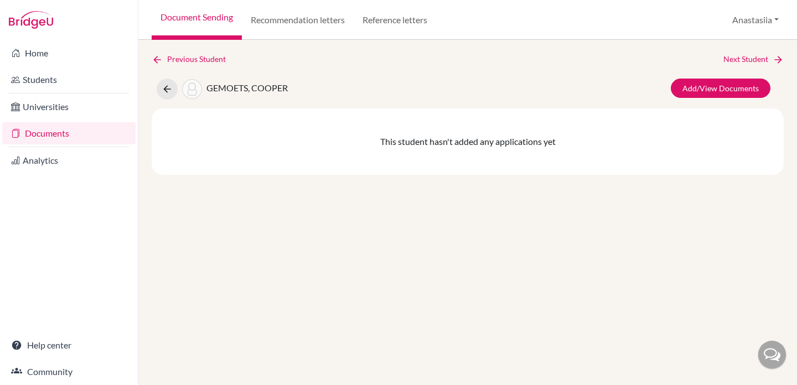
click at [99, 132] on link "Documents" at bounding box center [68, 133] width 133 height 22
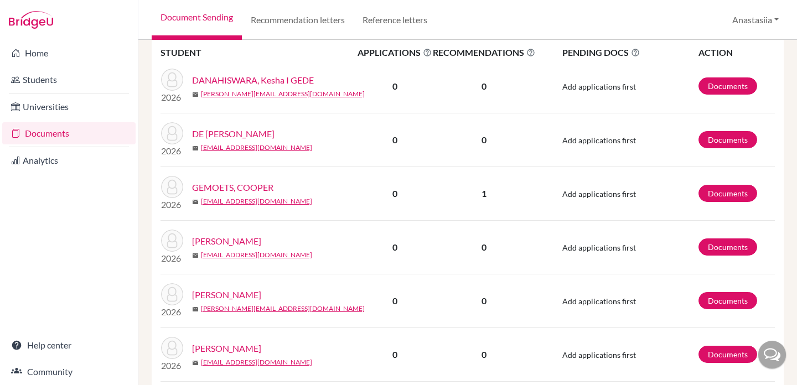
scroll to position [214, 0]
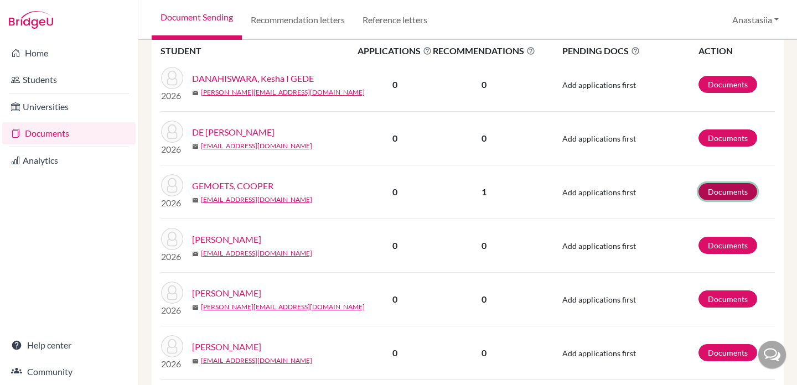
click at [749, 193] on link "Documents" at bounding box center [728, 191] width 59 height 17
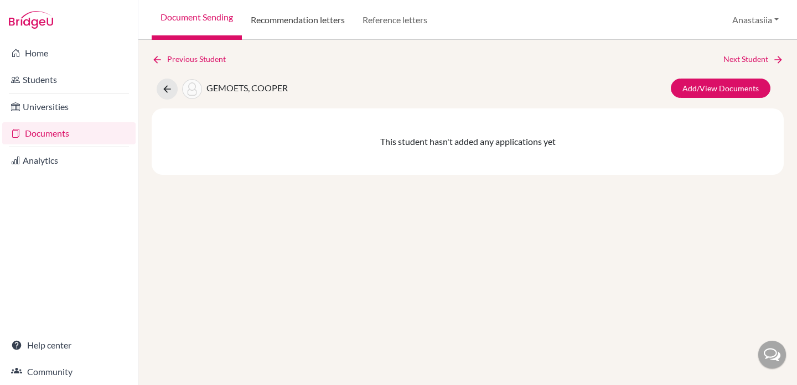
click at [287, 13] on link "Recommendation letters" at bounding box center [298, 20] width 112 height 40
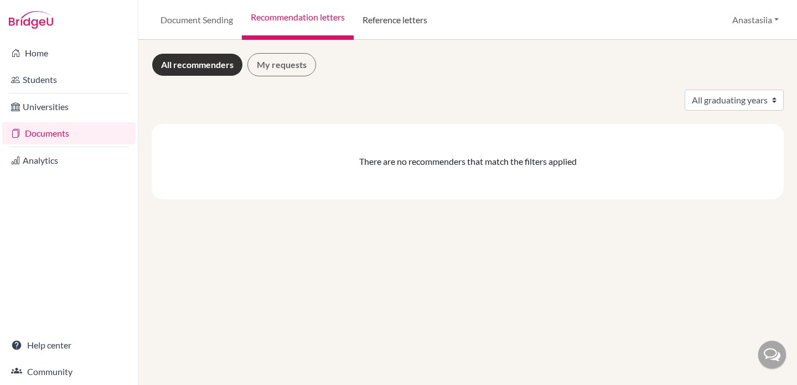
click at [375, 22] on link "Reference letters" at bounding box center [395, 20] width 83 height 40
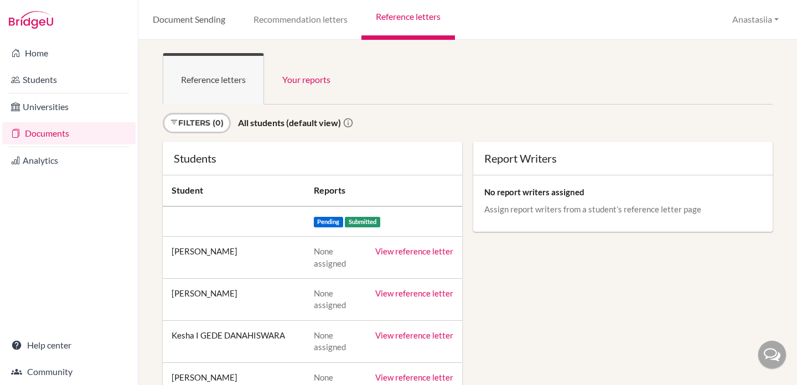
click at [221, 20] on link "Document Sending" at bounding box center [188, 20] width 101 height 40
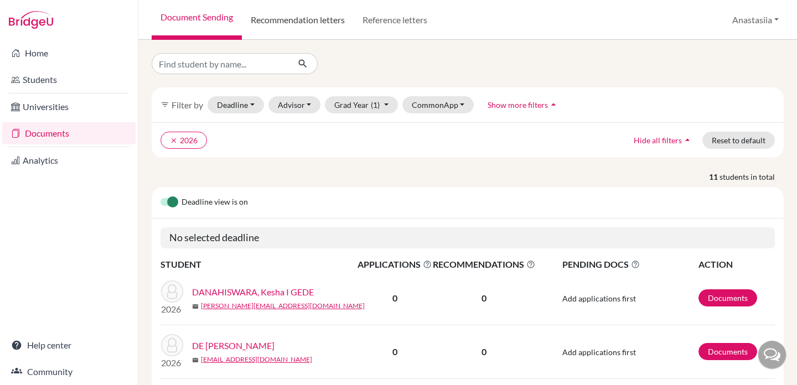
click at [303, 20] on link "Recommendation letters" at bounding box center [298, 20] width 112 height 40
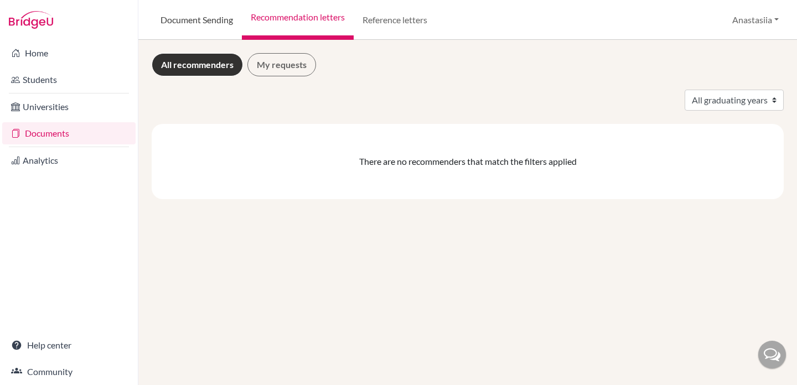
click at [170, 15] on link "Document Sending" at bounding box center [197, 20] width 90 height 40
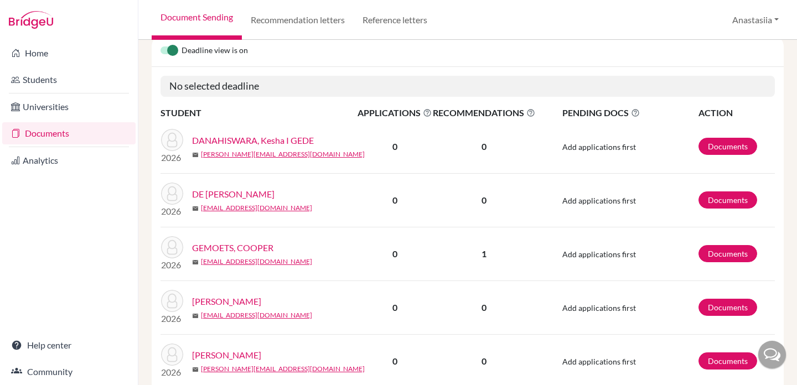
scroll to position [152, 0]
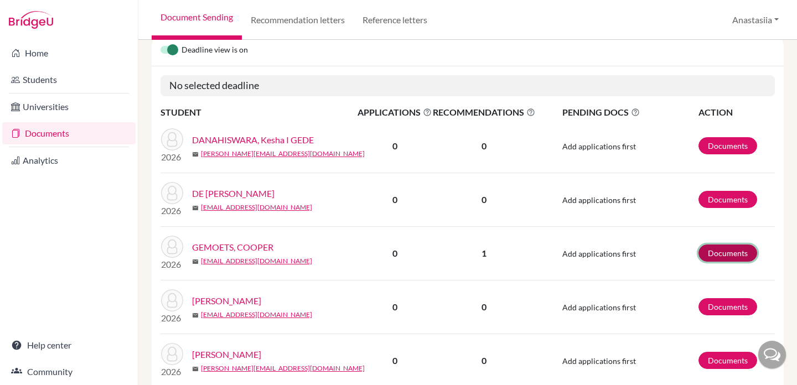
click at [715, 256] on link "Documents" at bounding box center [728, 253] width 59 height 17
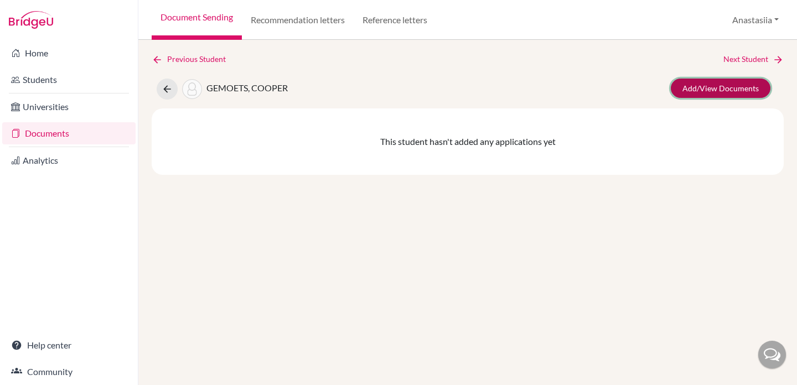
click at [718, 89] on link "Add/View Documents" at bounding box center [721, 88] width 100 height 19
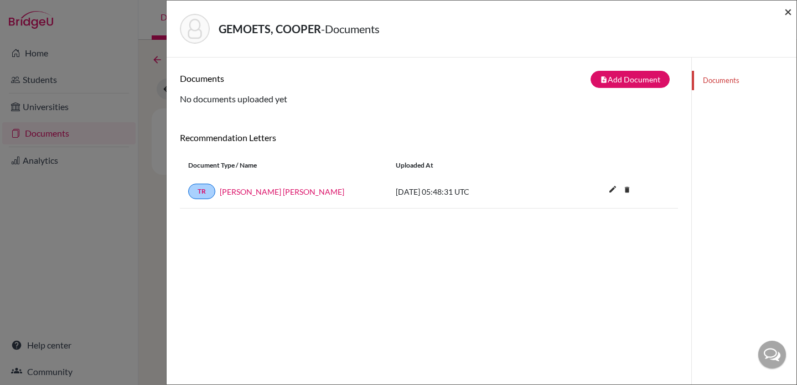
click at [790, 9] on span "×" at bounding box center [789, 11] width 8 height 16
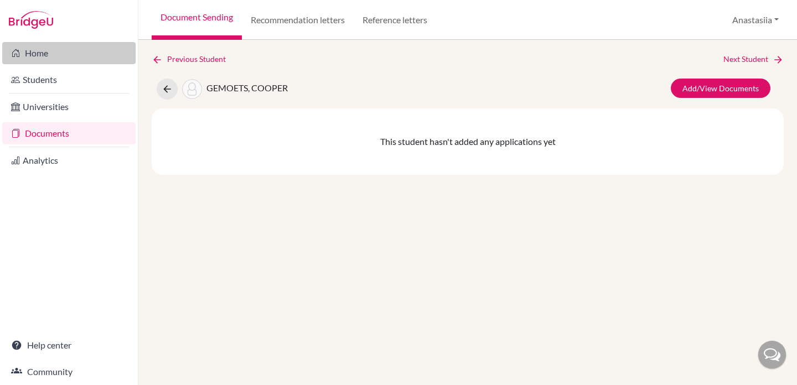
click at [79, 53] on link "Home" at bounding box center [68, 53] width 133 height 22
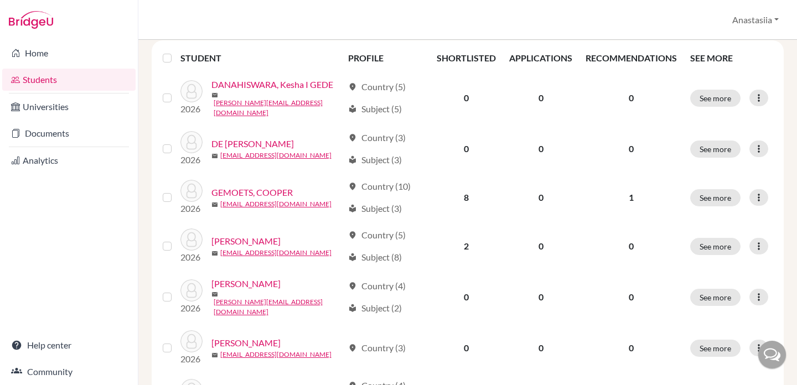
scroll to position [149, 0]
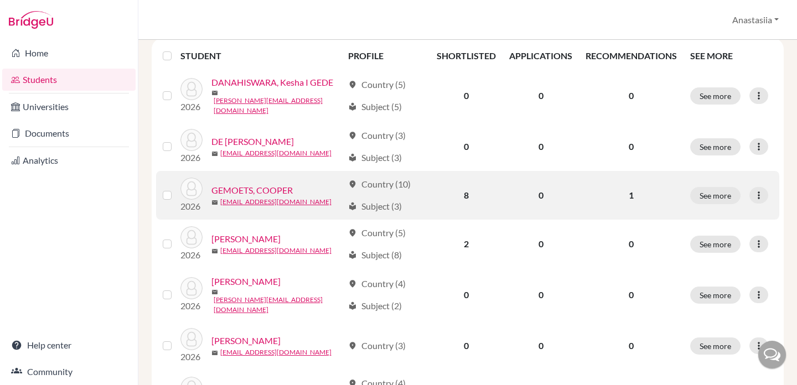
click at [288, 184] on link "GEMOETS, COOPER" at bounding box center [252, 190] width 81 height 13
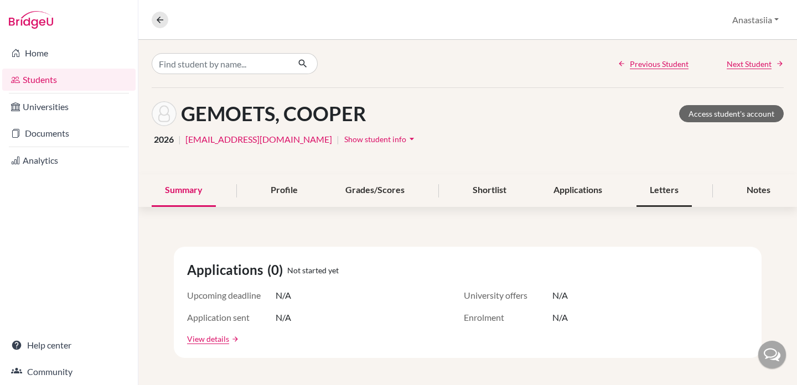
click at [664, 193] on div "Letters" at bounding box center [664, 190] width 55 height 33
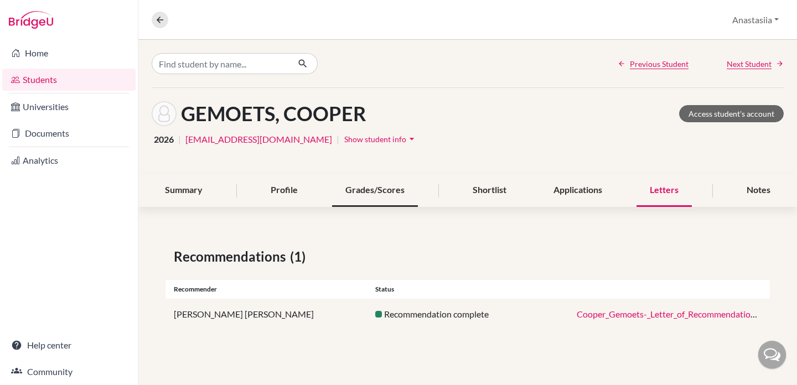
click at [364, 188] on div "Grades/Scores" at bounding box center [375, 190] width 86 height 33
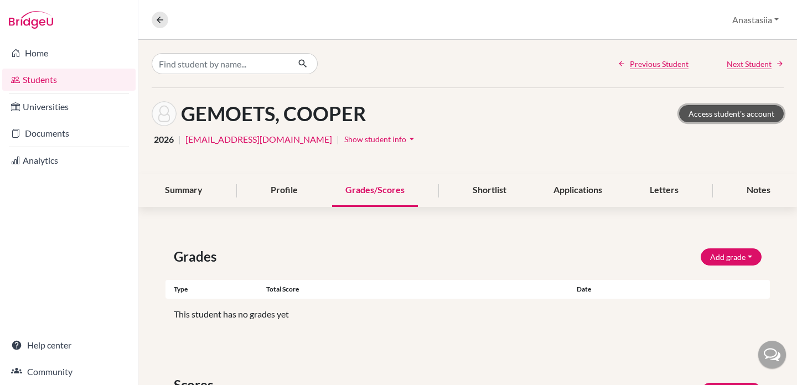
click at [726, 117] on link "Access student's account" at bounding box center [731, 113] width 105 height 17
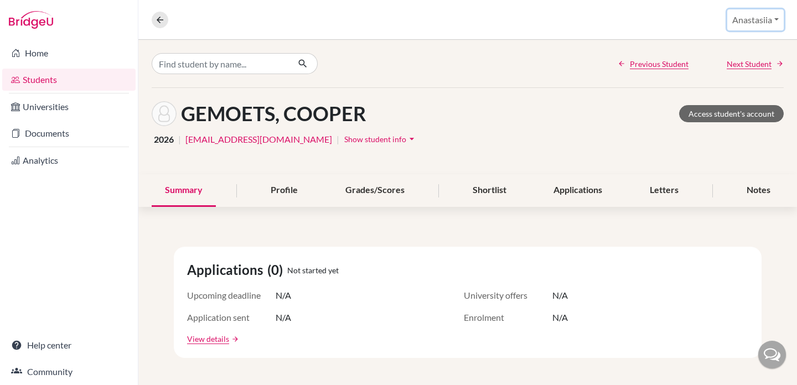
click at [744, 22] on button "Anastasiia" at bounding box center [756, 19] width 56 height 21
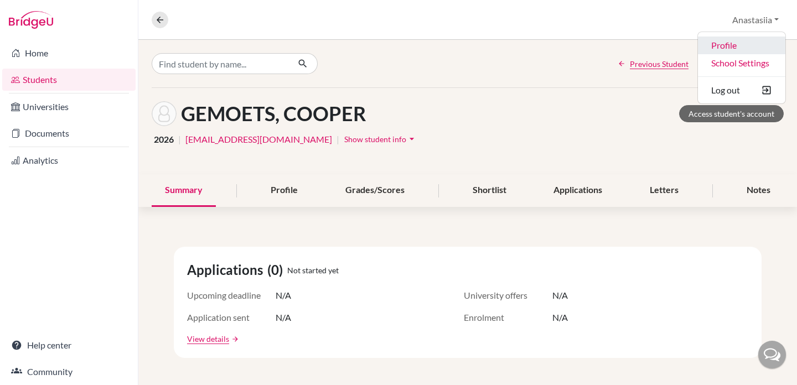
click at [737, 43] on link "Profile" at bounding box center [741, 46] width 87 height 18
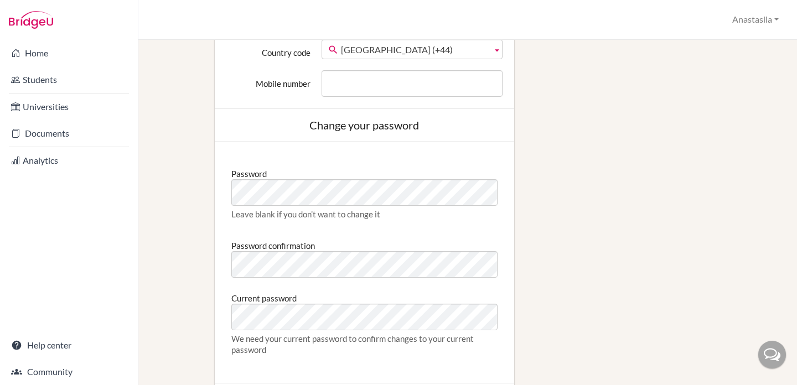
scroll to position [571, 0]
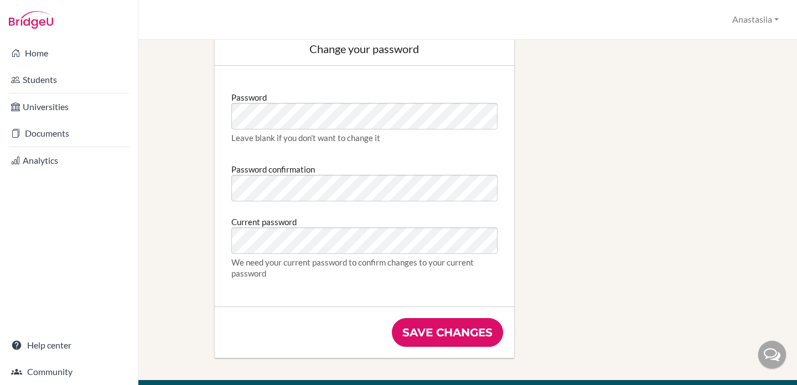
click at [787, 121] on div "Manage your email preferences Edit profile Change your profile pic Choose file …" at bounding box center [467, 213] width 659 height 346
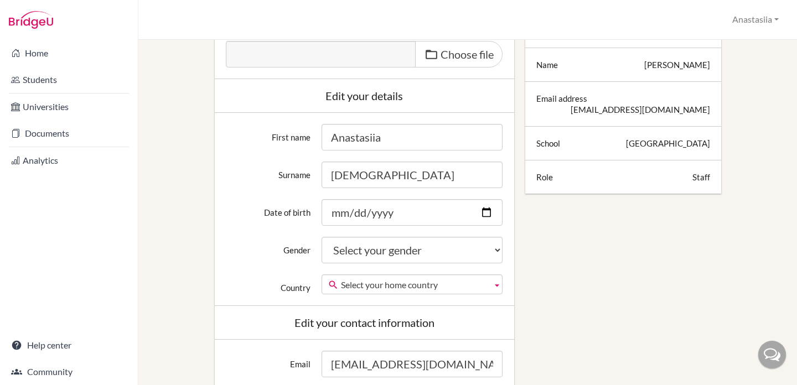
scroll to position [0, 0]
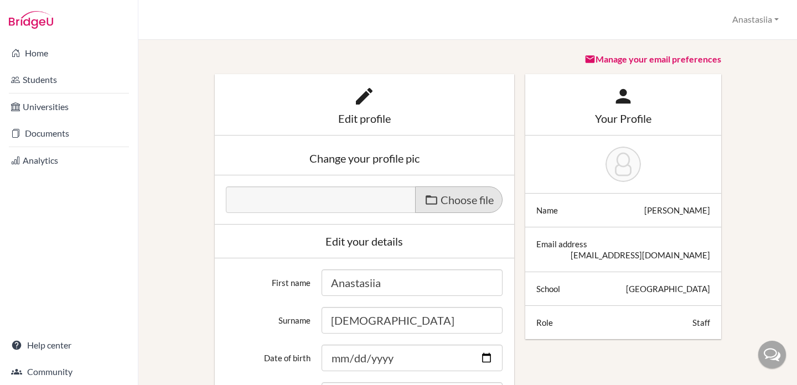
click at [447, 195] on span "Choose file" at bounding box center [467, 199] width 53 height 13
click at [395, 195] on input "Choose file" at bounding box center [310, 193] width 169 height 13
click at [480, 204] on span "Choose file" at bounding box center [467, 199] width 53 height 13
click at [395, 199] on input "Choose file" at bounding box center [310, 193] width 169 height 13
click at [761, 22] on button "Anastasiia" at bounding box center [756, 19] width 56 height 20
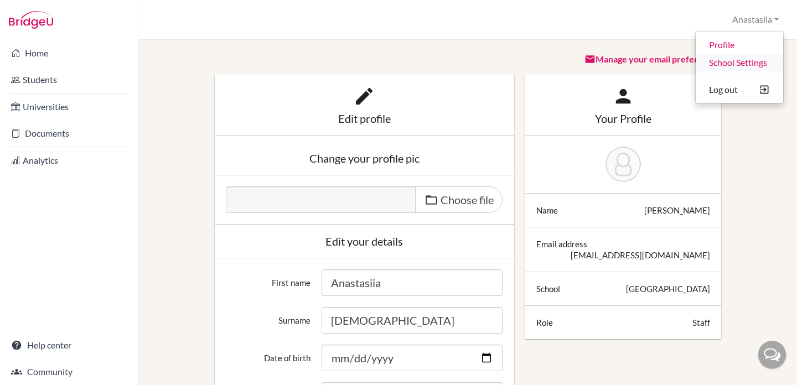
click at [739, 66] on link "School Settings" at bounding box center [739, 63] width 87 height 18
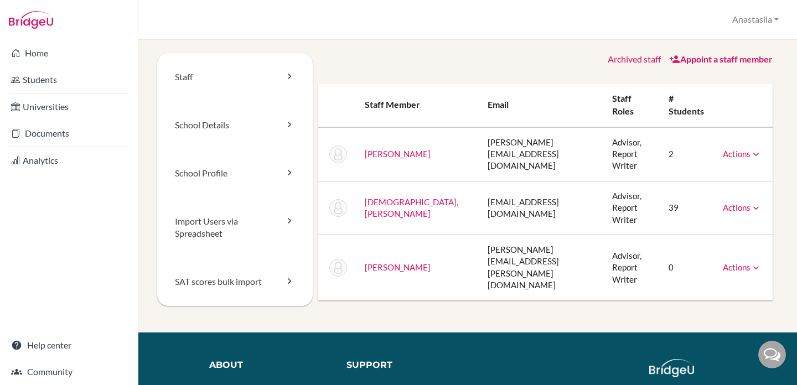
click at [744, 265] on link "Actions" at bounding box center [742, 267] width 39 height 10
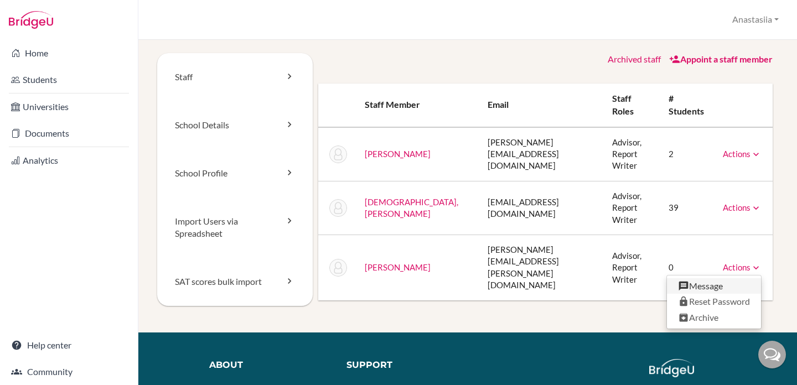
click at [724, 286] on link "Message" at bounding box center [714, 287] width 94 height 16
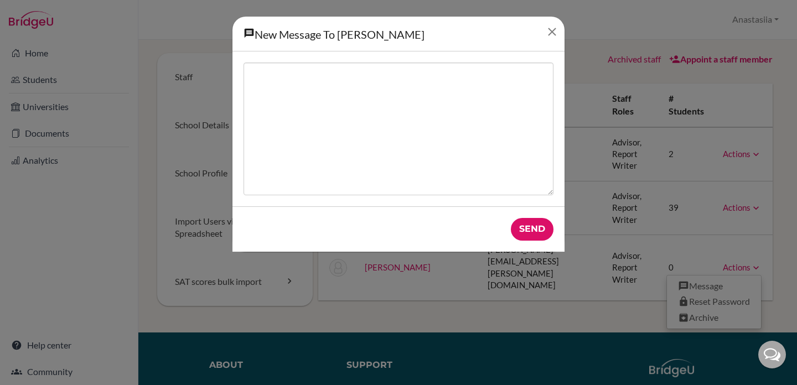
click at [554, 40] on button "Close" at bounding box center [552, 34] width 14 height 18
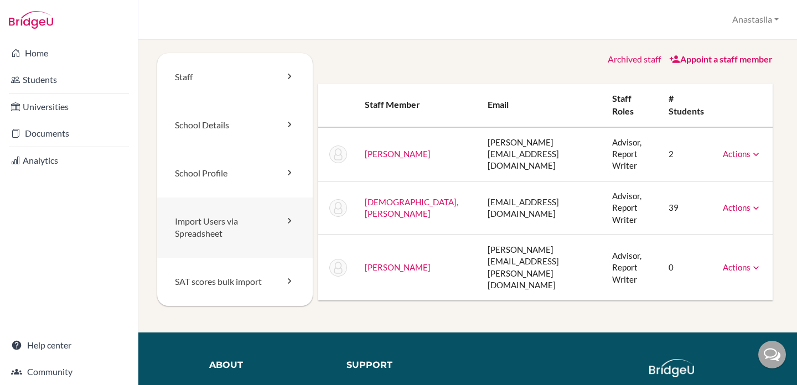
click at [250, 233] on link "Import Users via Spreadsheet" at bounding box center [235, 228] width 156 height 61
